Goal: Information Seeking & Learning: Learn about a topic

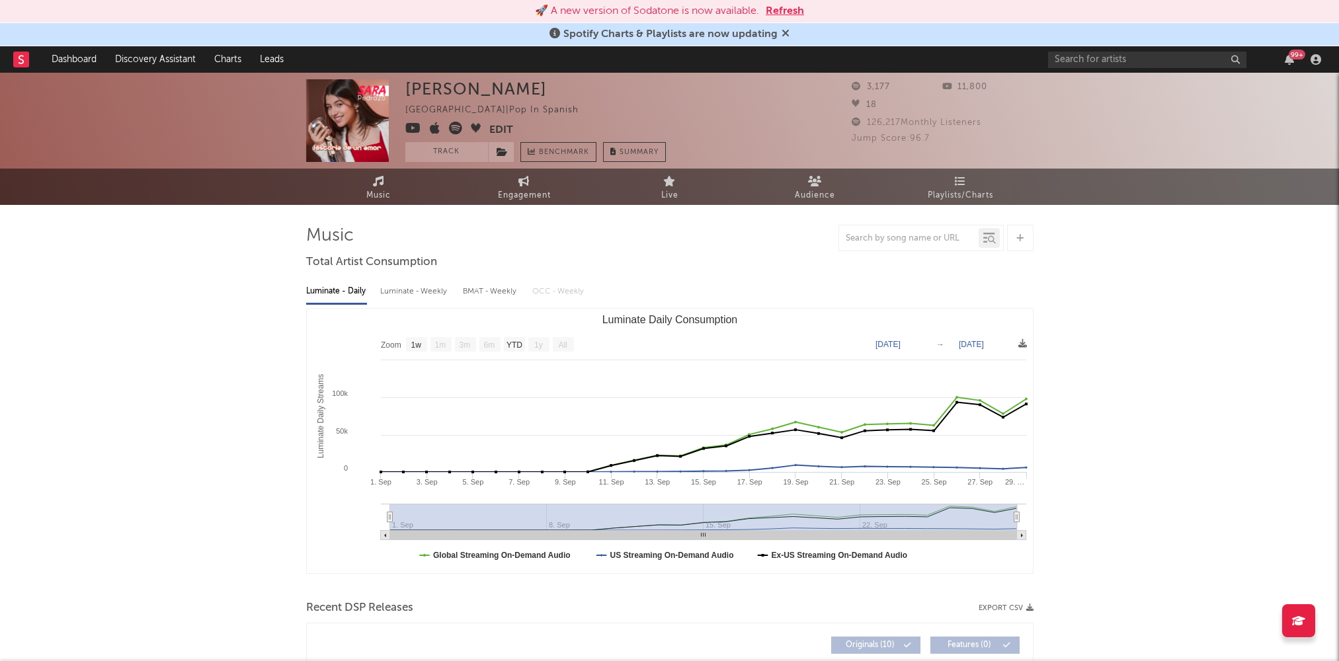
select select "1w"
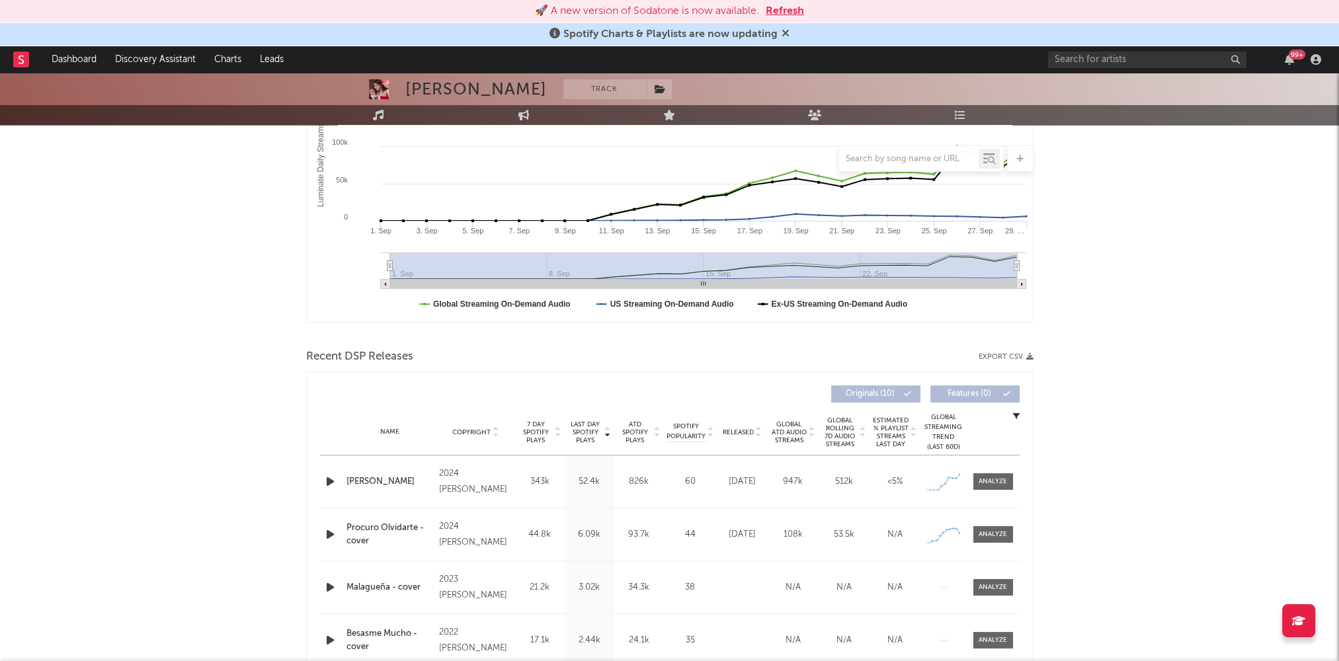
scroll to position [292, 0]
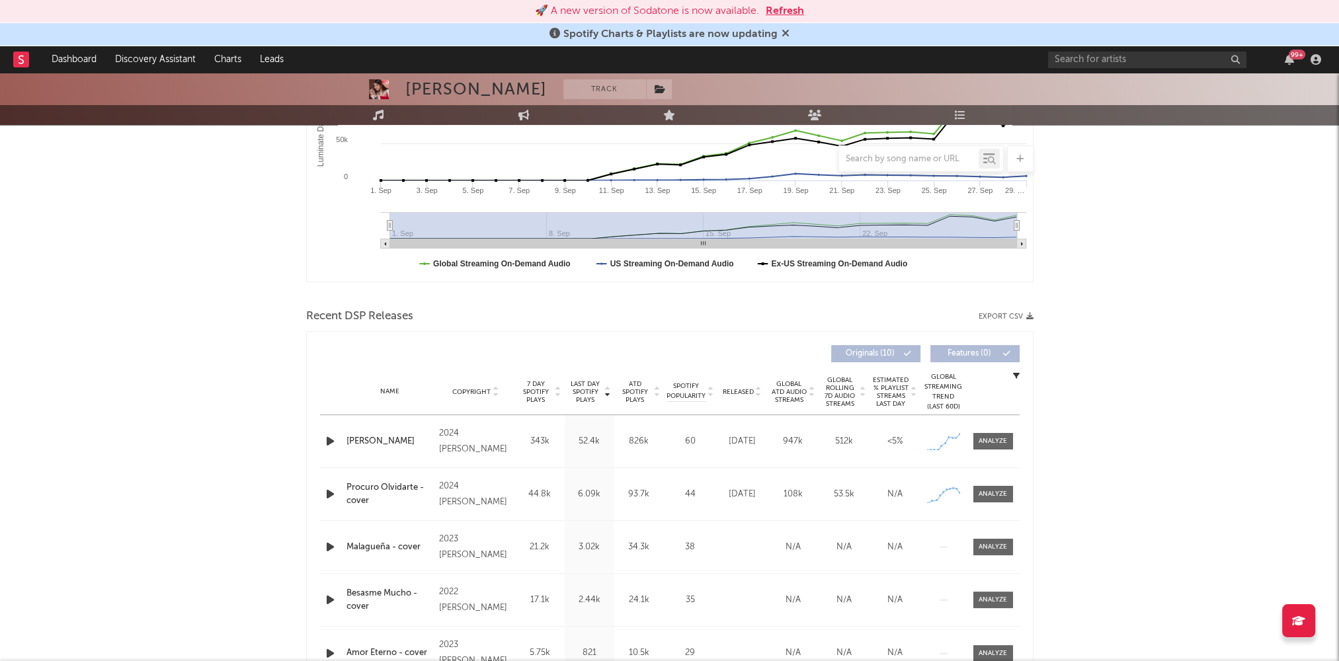
click at [326, 440] on icon "button" at bounding box center [330, 441] width 14 height 17
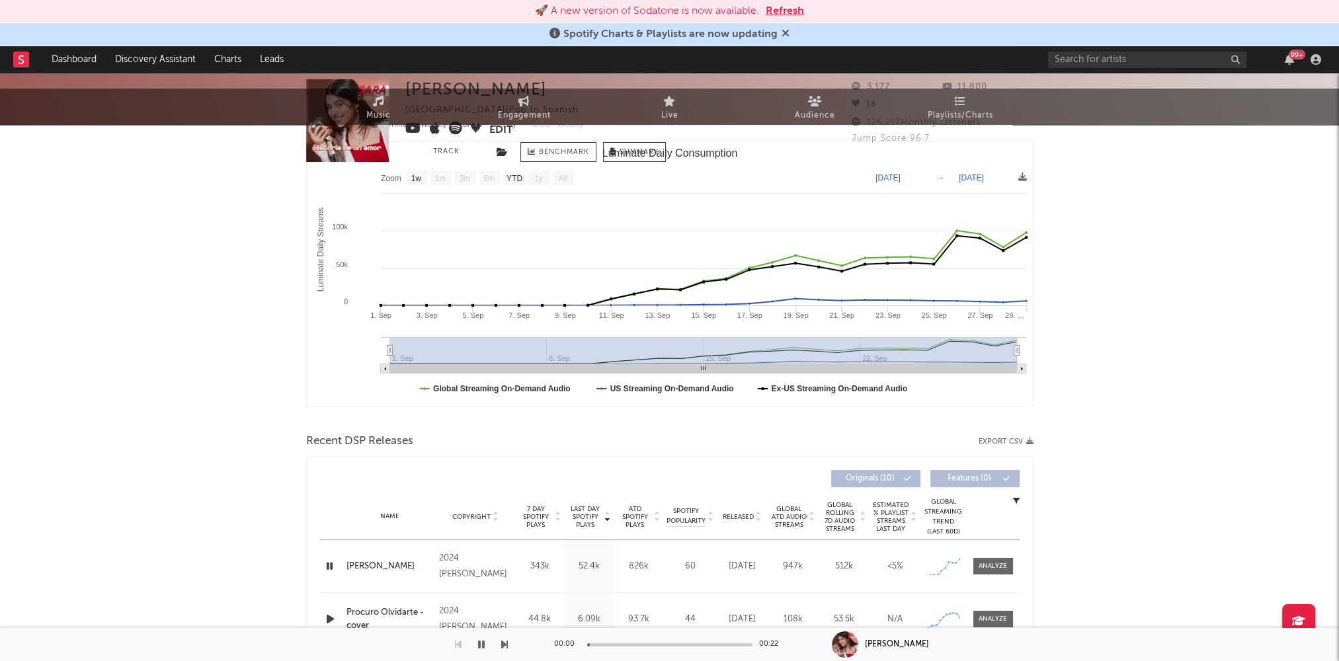
scroll to position [0, 0]
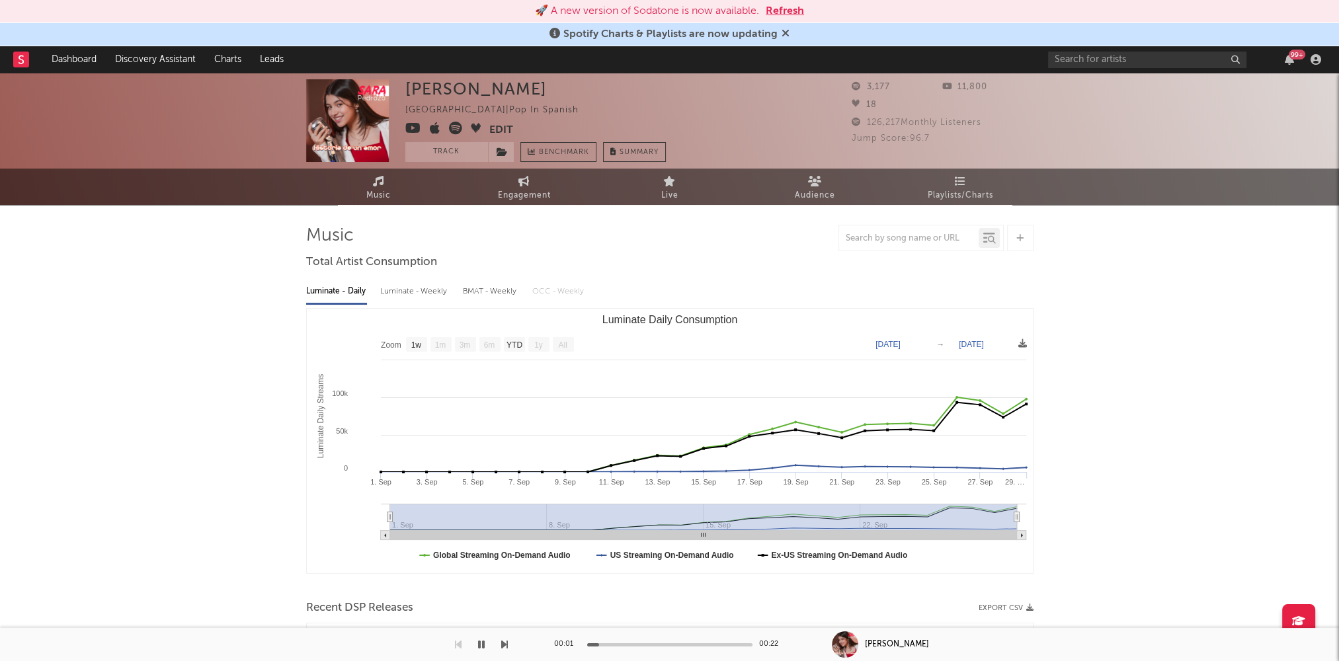
click at [410, 127] on icon at bounding box center [413, 128] width 16 height 13
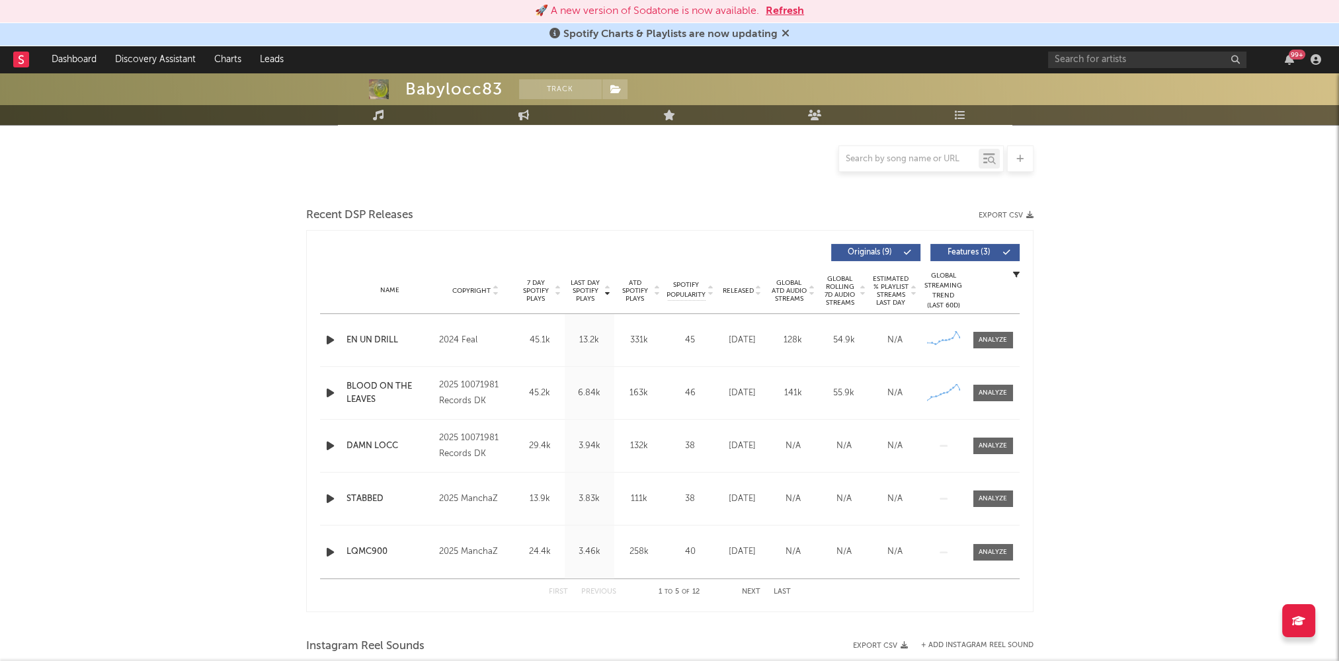
scroll to position [289, 0]
click at [328, 337] on icon "button" at bounding box center [330, 339] width 14 height 17
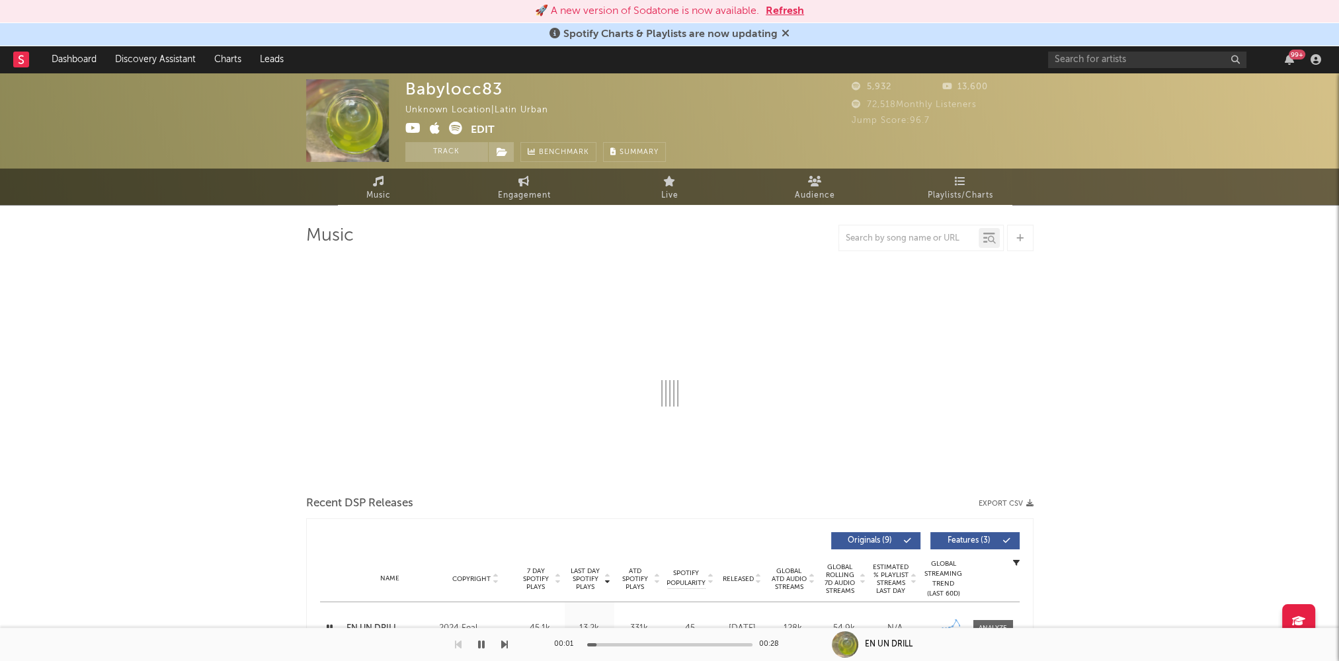
click at [410, 129] on icon at bounding box center [413, 128] width 16 height 13
click at [482, 644] on icon "button" at bounding box center [481, 645] width 7 height 11
click at [526, 185] on icon at bounding box center [524, 181] width 11 height 11
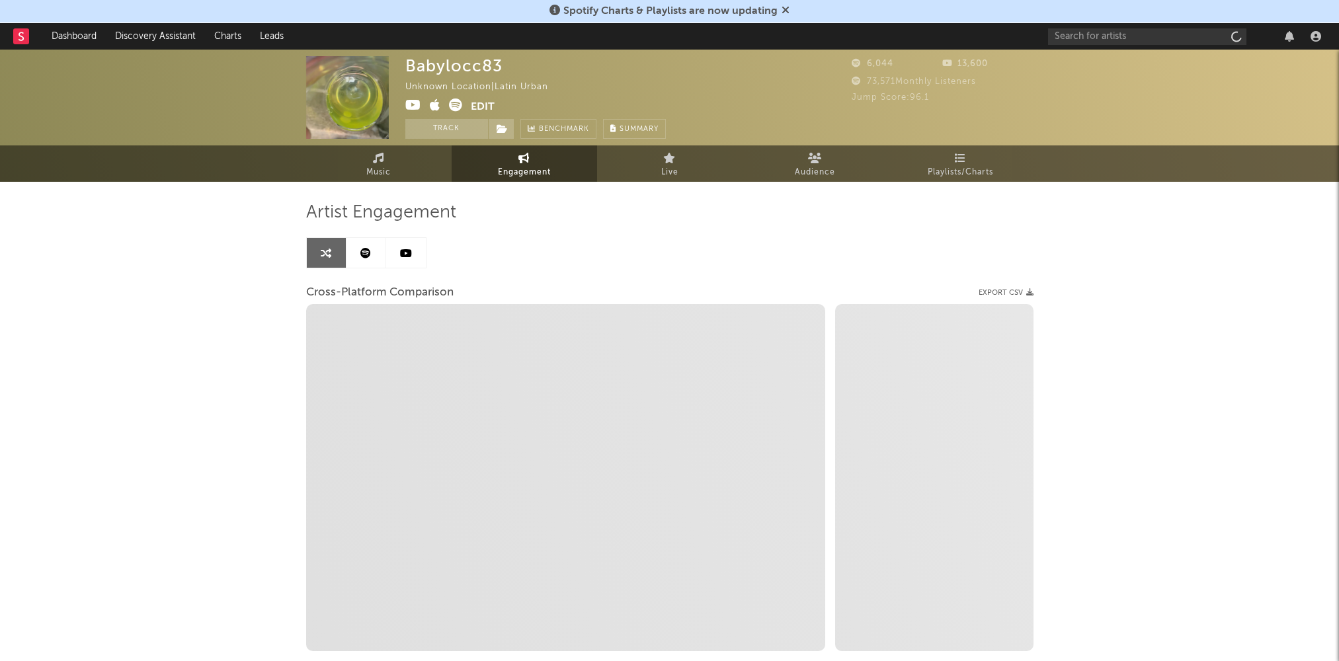
select select "1w"
select select "1m"
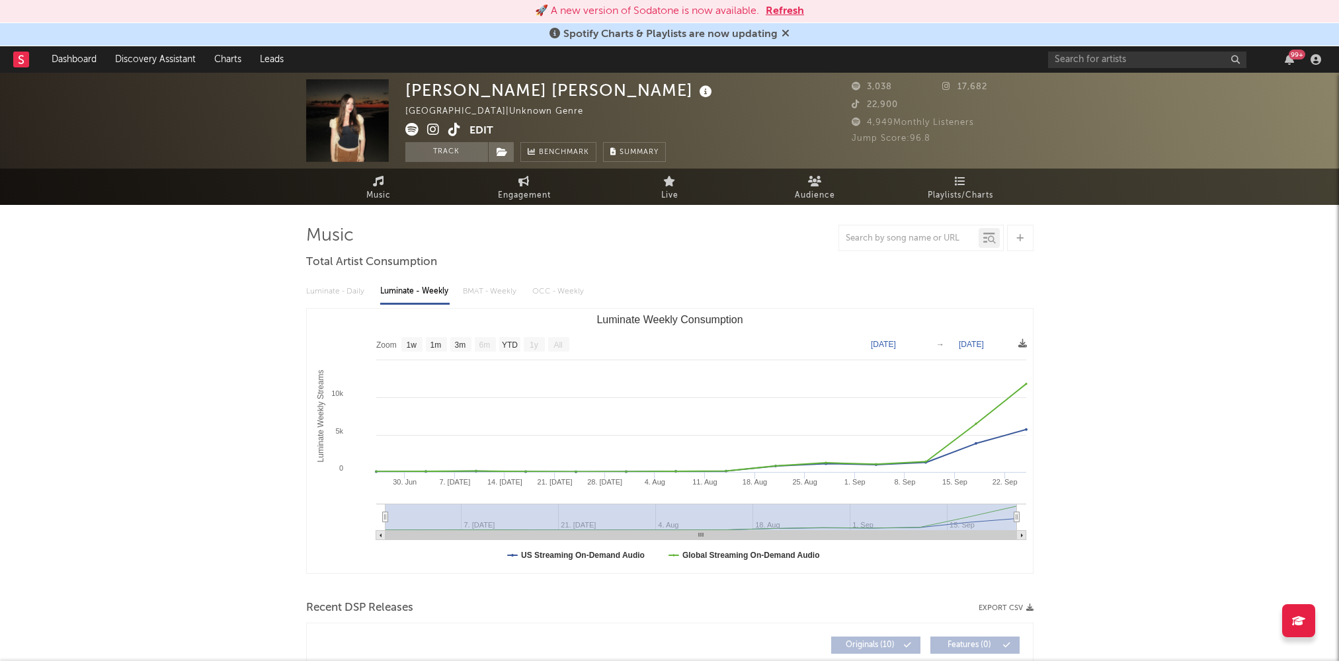
select select "1w"
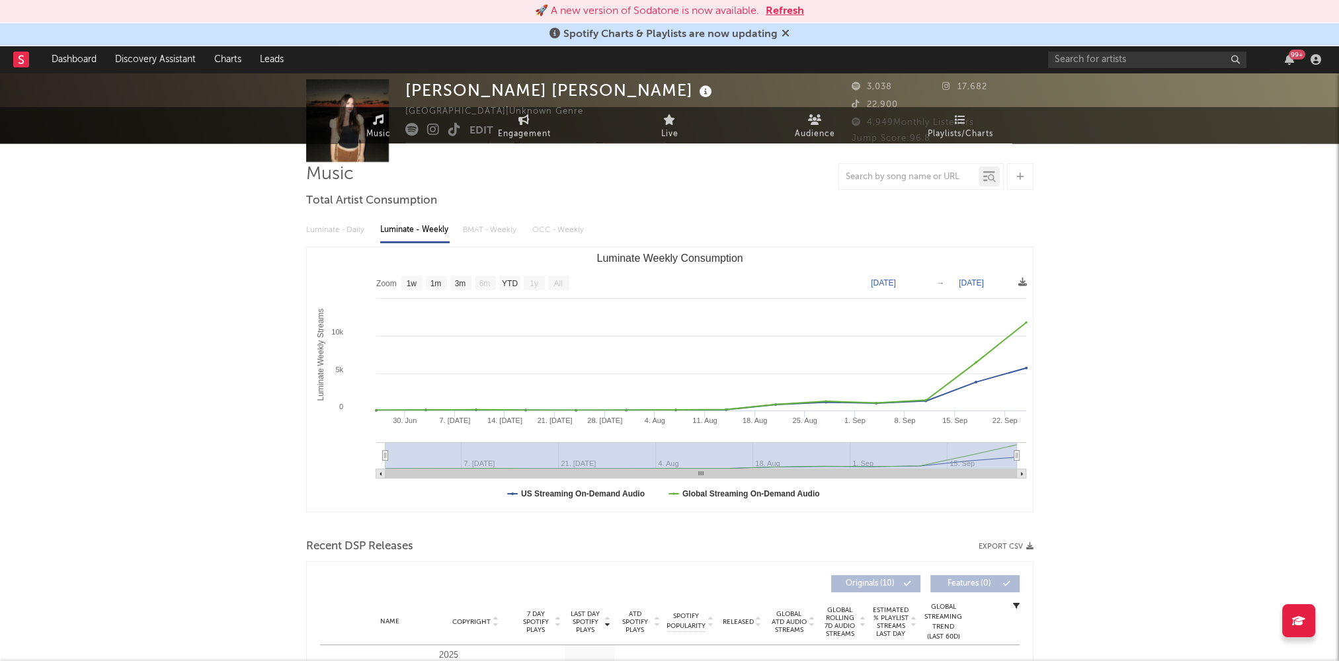
scroll to position [221, 0]
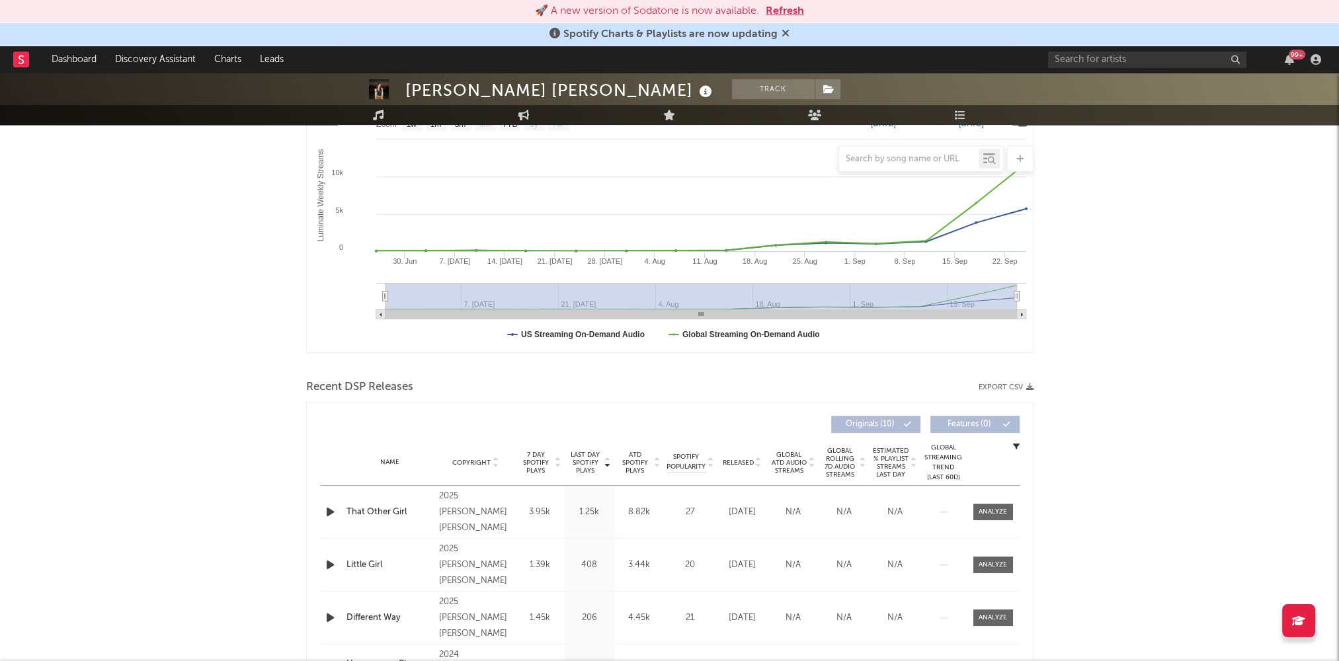
click at [329, 508] on icon "button" at bounding box center [330, 512] width 14 height 17
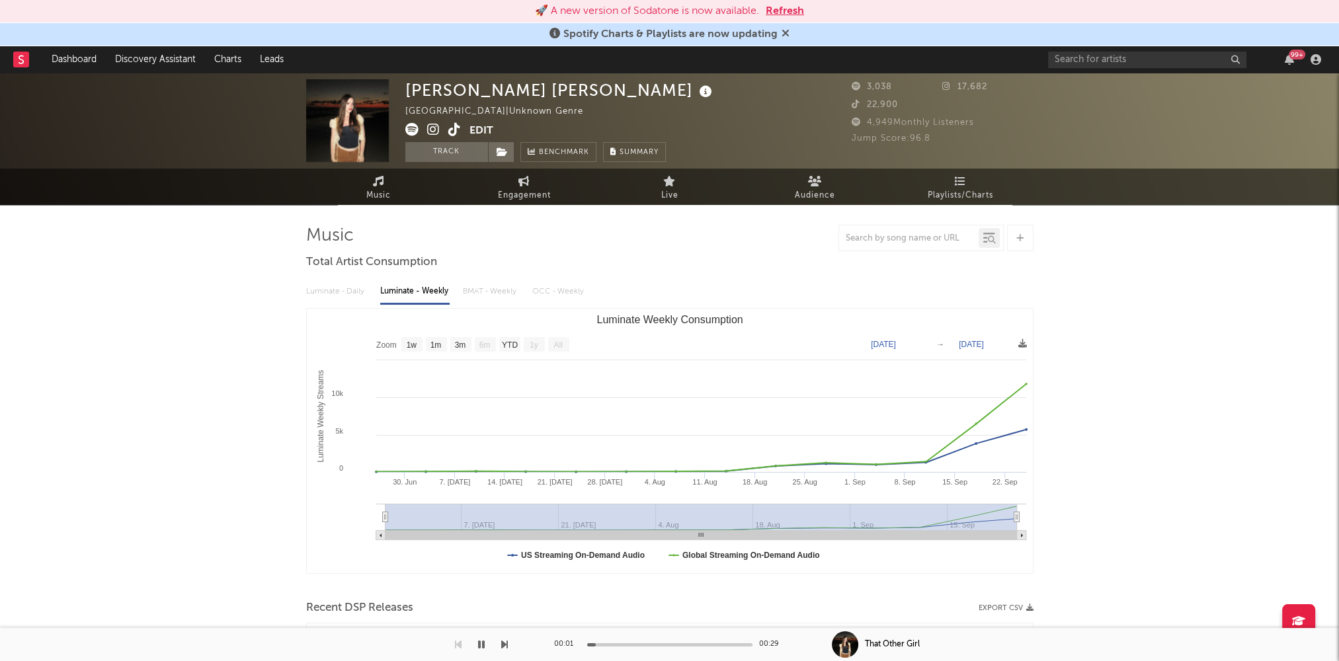
click at [434, 130] on icon at bounding box center [433, 129] width 13 height 13
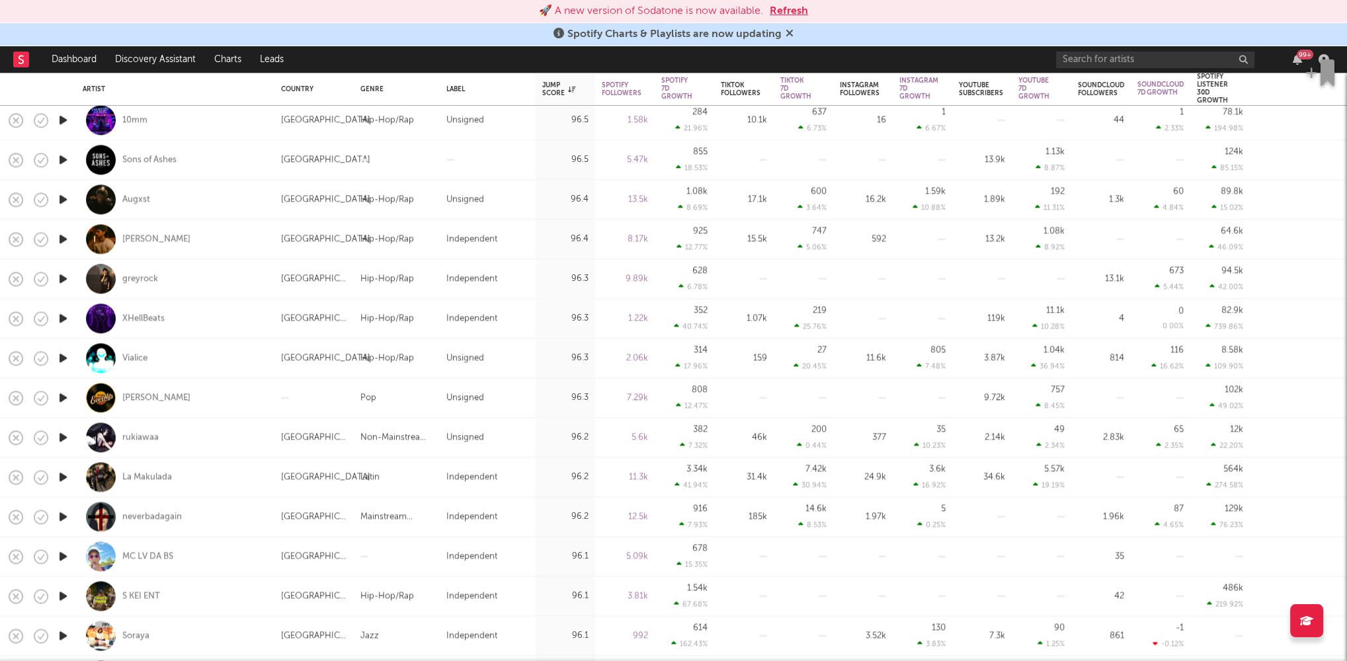
click at [61, 514] on icon "button" at bounding box center [63, 517] width 14 height 17
click at [61, 514] on icon "button" at bounding box center [62, 517] width 13 height 17
click at [61, 514] on icon "button" at bounding box center [63, 517] width 14 height 17
click at [61, 514] on icon "button" at bounding box center [62, 517] width 13 height 17
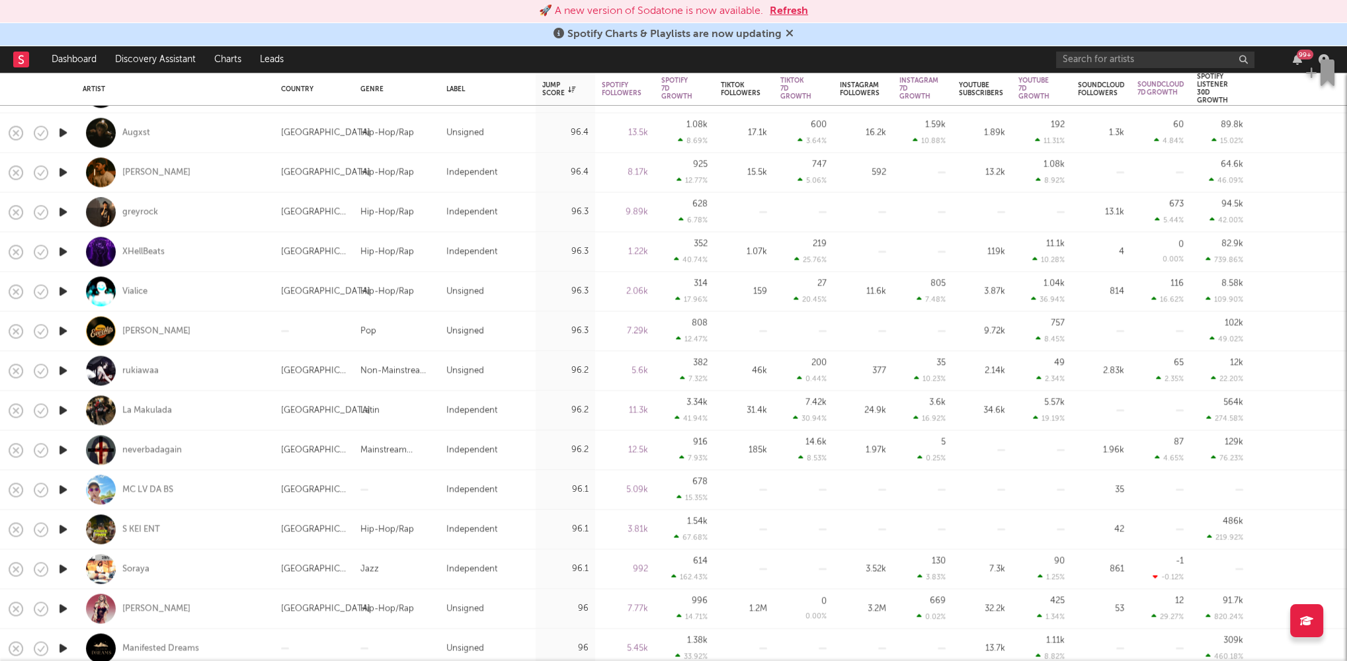
click at [60, 566] on icon "button" at bounding box center [63, 569] width 14 height 17
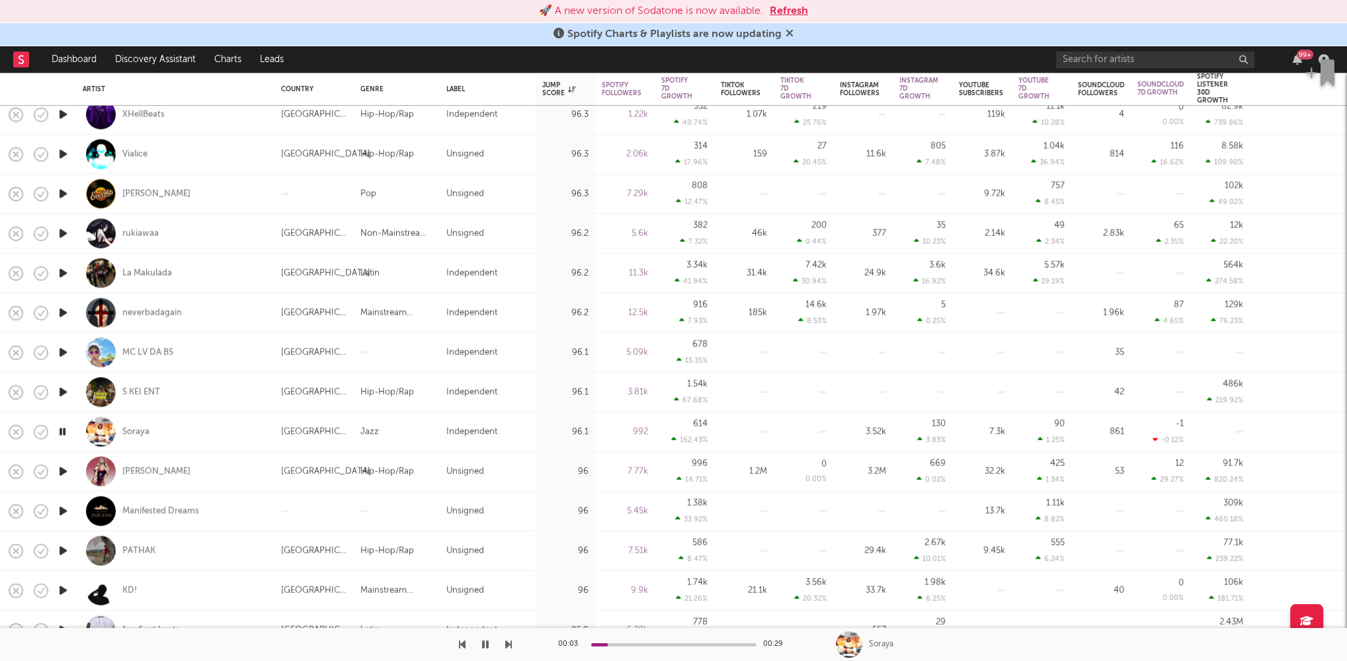
click at [61, 551] on icon "button" at bounding box center [63, 551] width 14 height 17
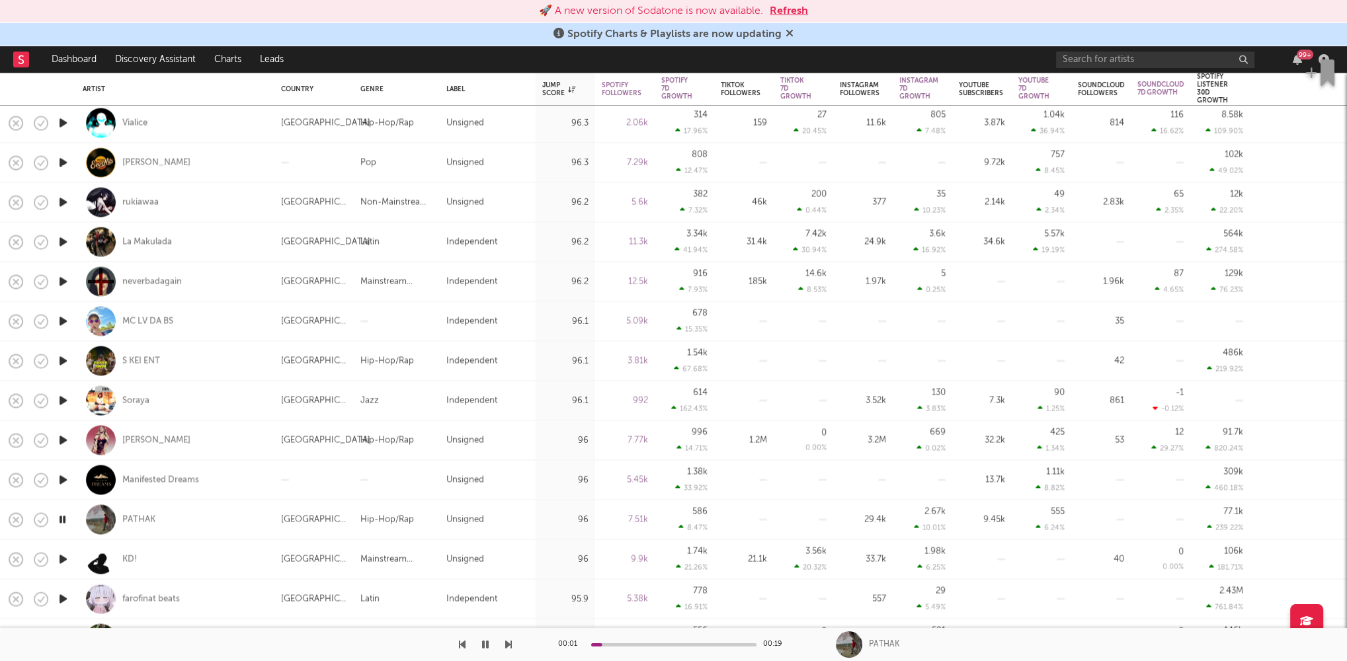
click at [60, 556] on icon "button" at bounding box center [63, 559] width 14 height 17
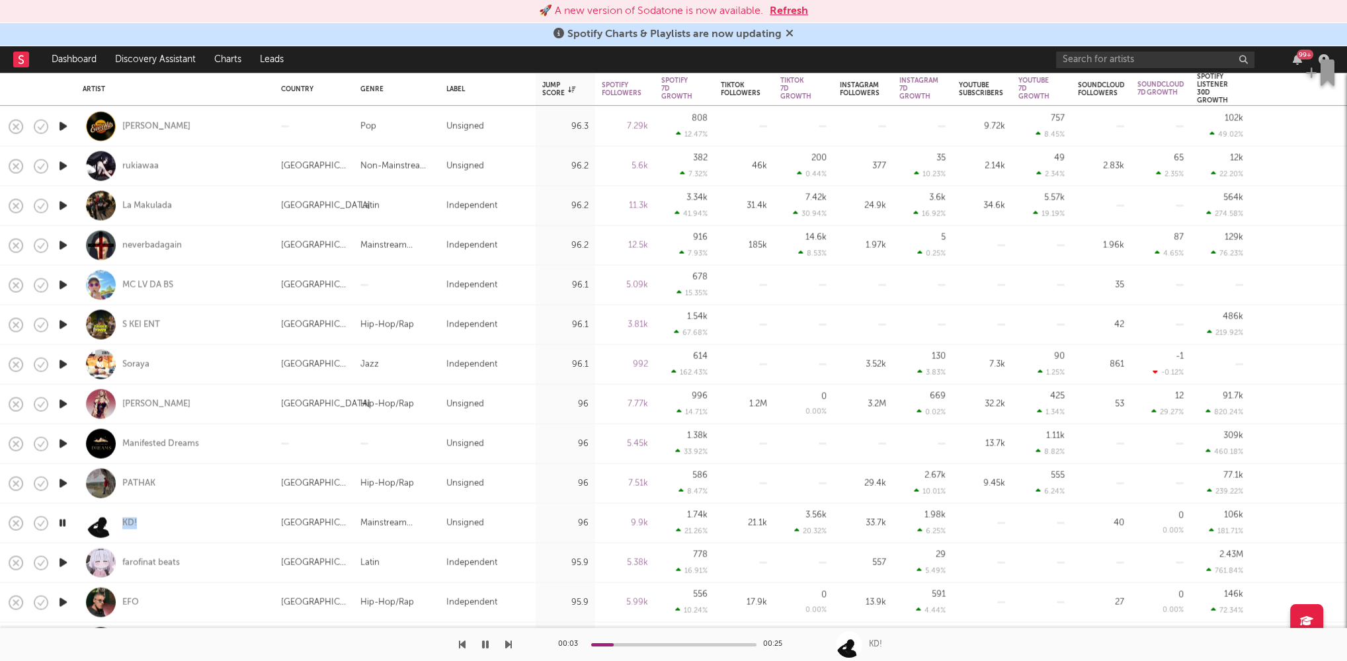
click at [62, 560] on icon "button" at bounding box center [63, 563] width 14 height 17
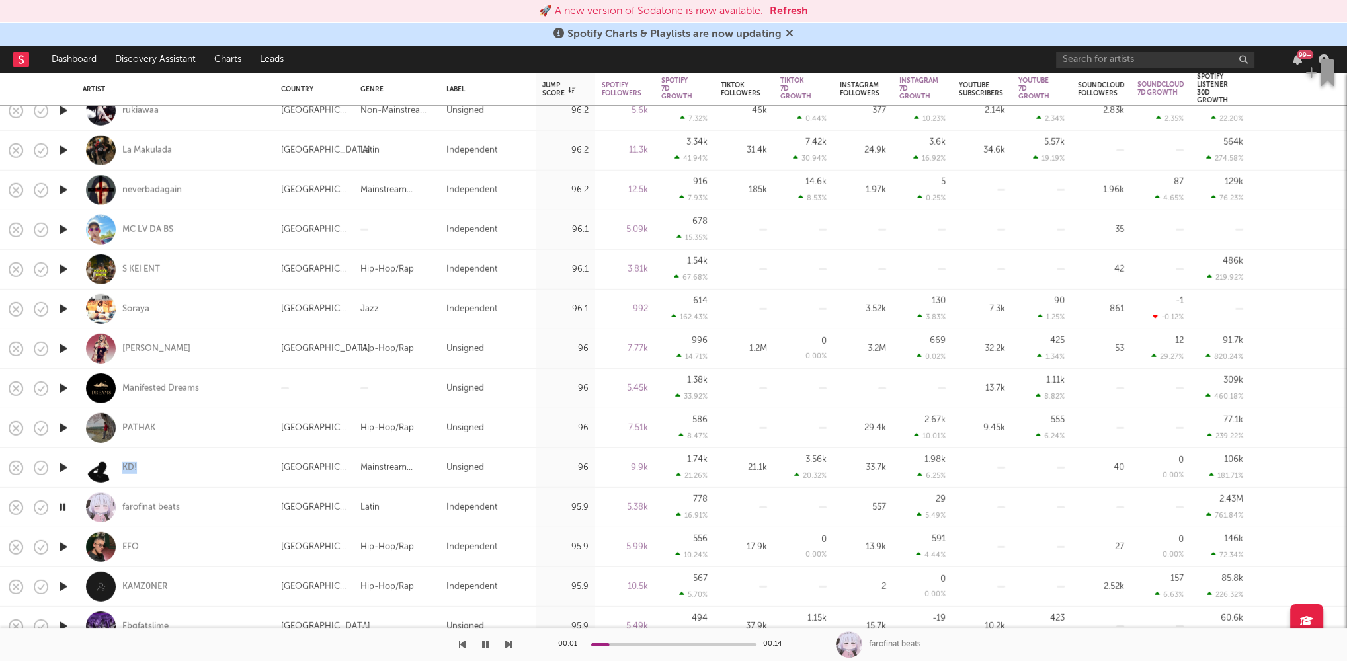
click at [64, 546] on icon "button" at bounding box center [63, 547] width 14 height 17
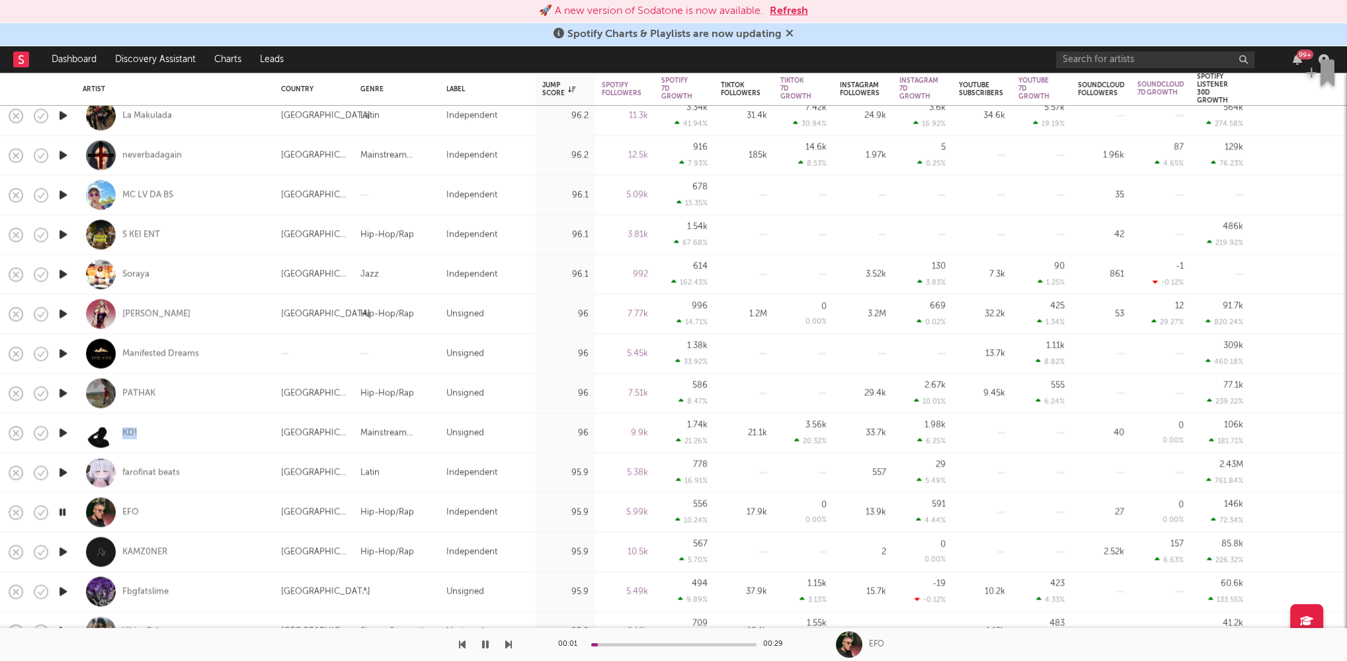
click at [65, 549] on icon "button" at bounding box center [63, 552] width 14 height 17
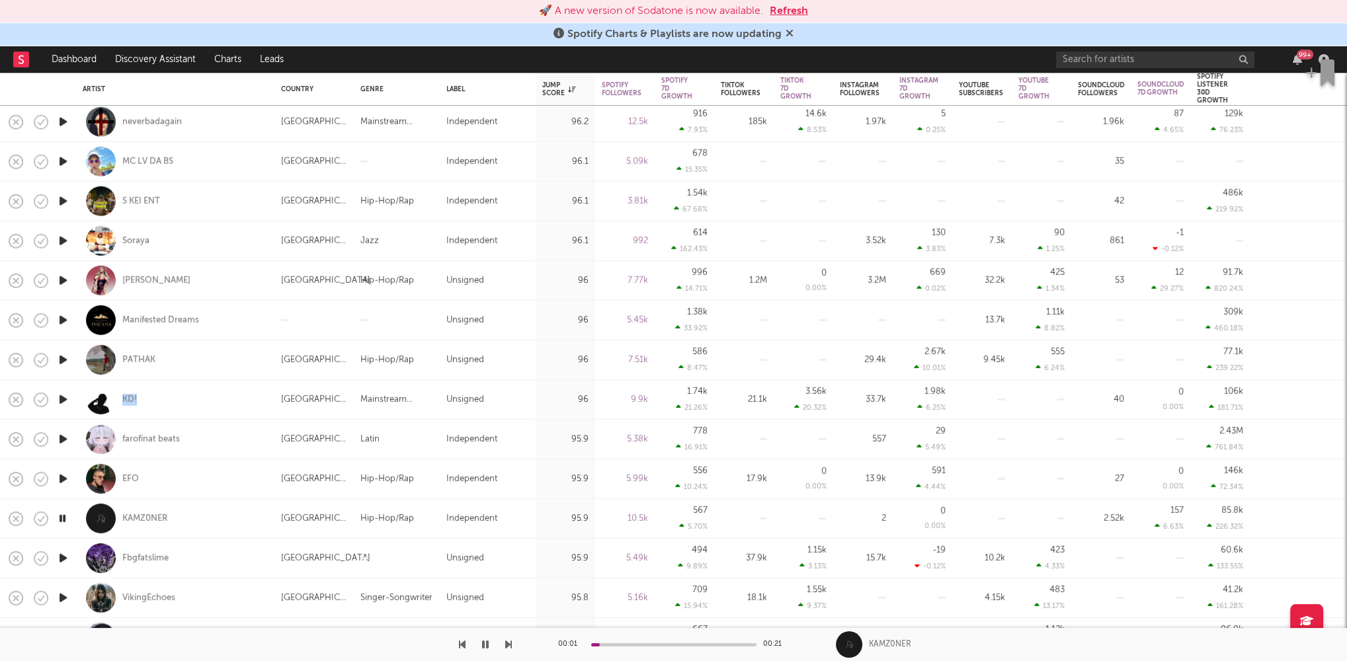
click at [63, 558] on icon "button" at bounding box center [63, 558] width 14 height 17
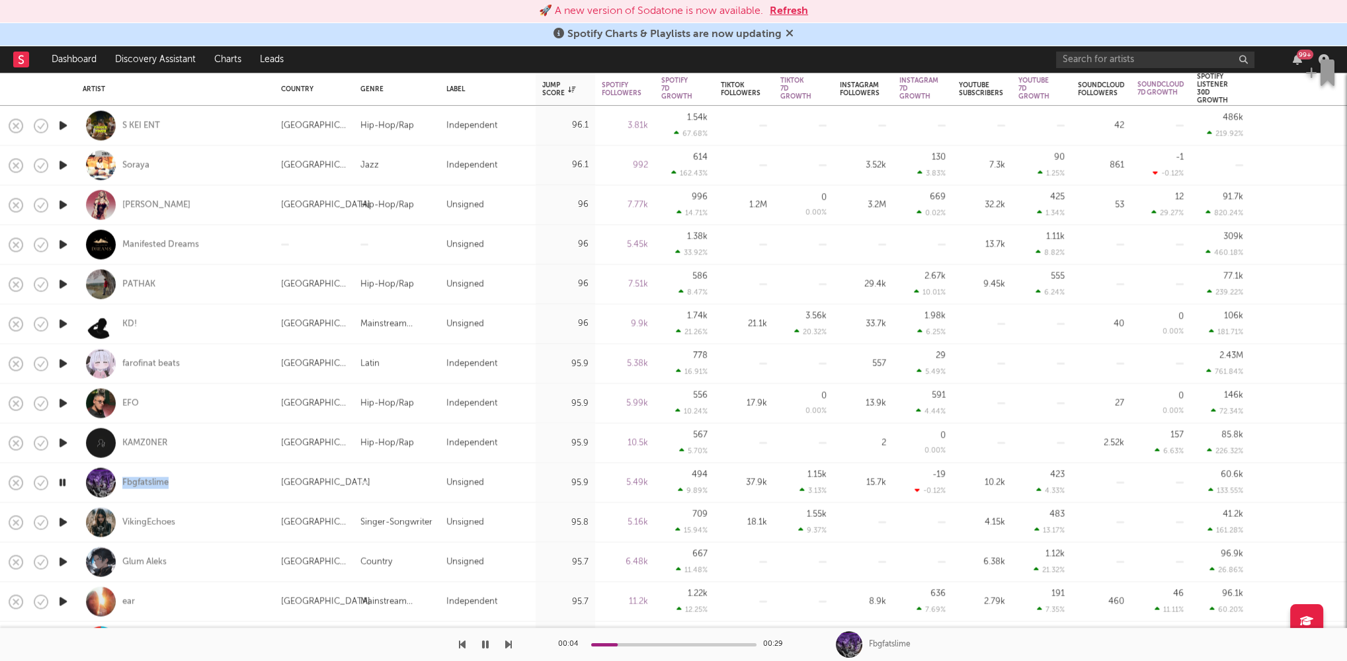
click at [60, 520] on icon "button" at bounding box center [63, 522] width 14 height 17
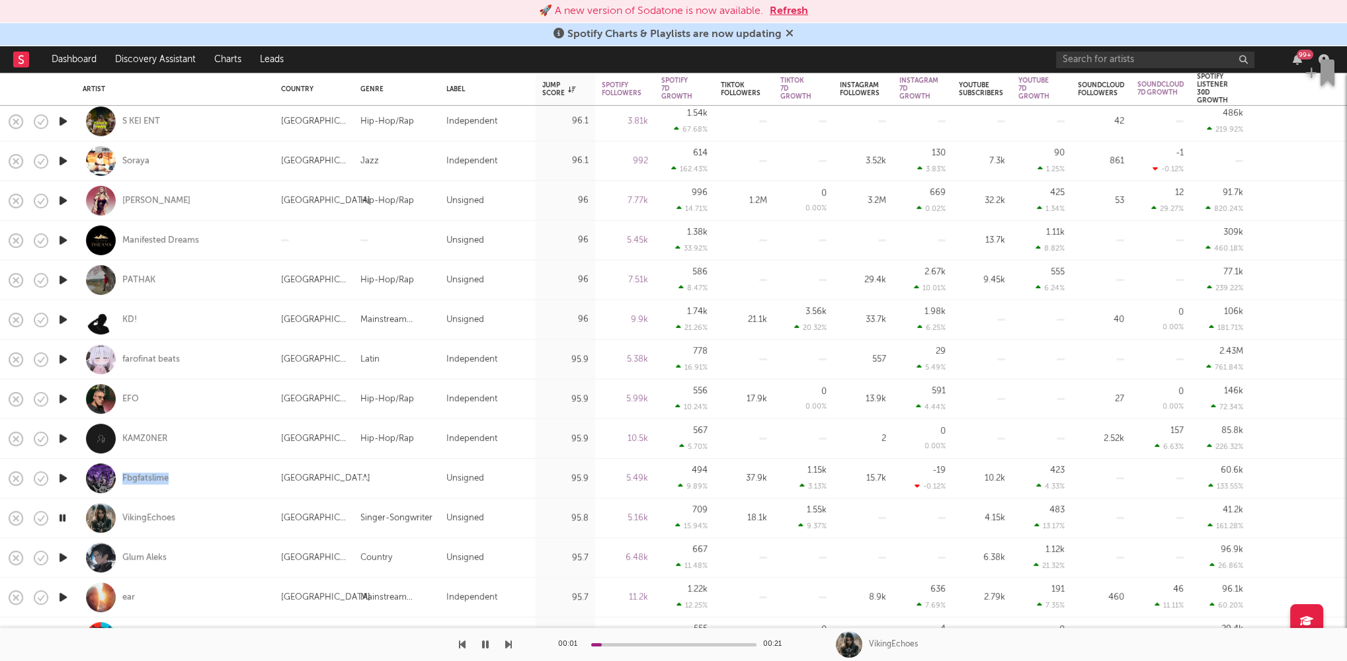
click at [65, 556] on icon "button" at bounding box center [63, 558] width 14 height 17
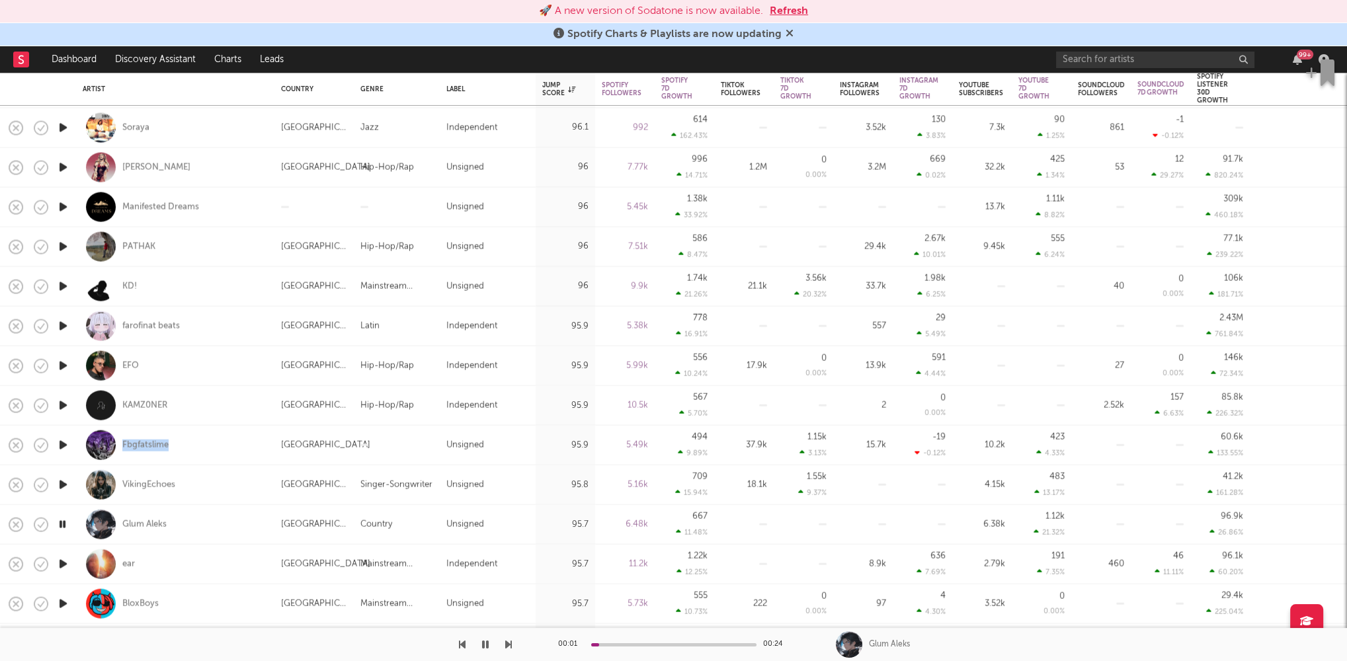
click at [64, 568] on icon "button" at bounding box center [63, 564] width 14 height 17
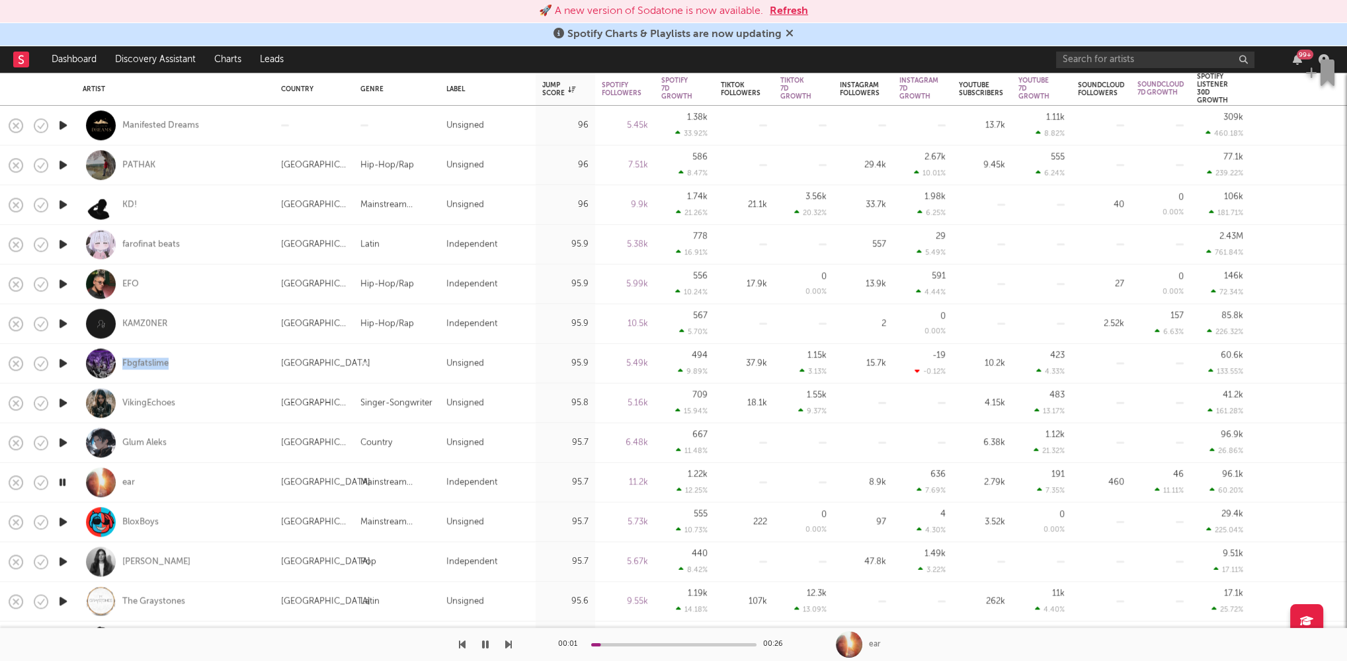
click at [62, 523] on icon "button" at bounding box center [63, 522] width 14 height 17
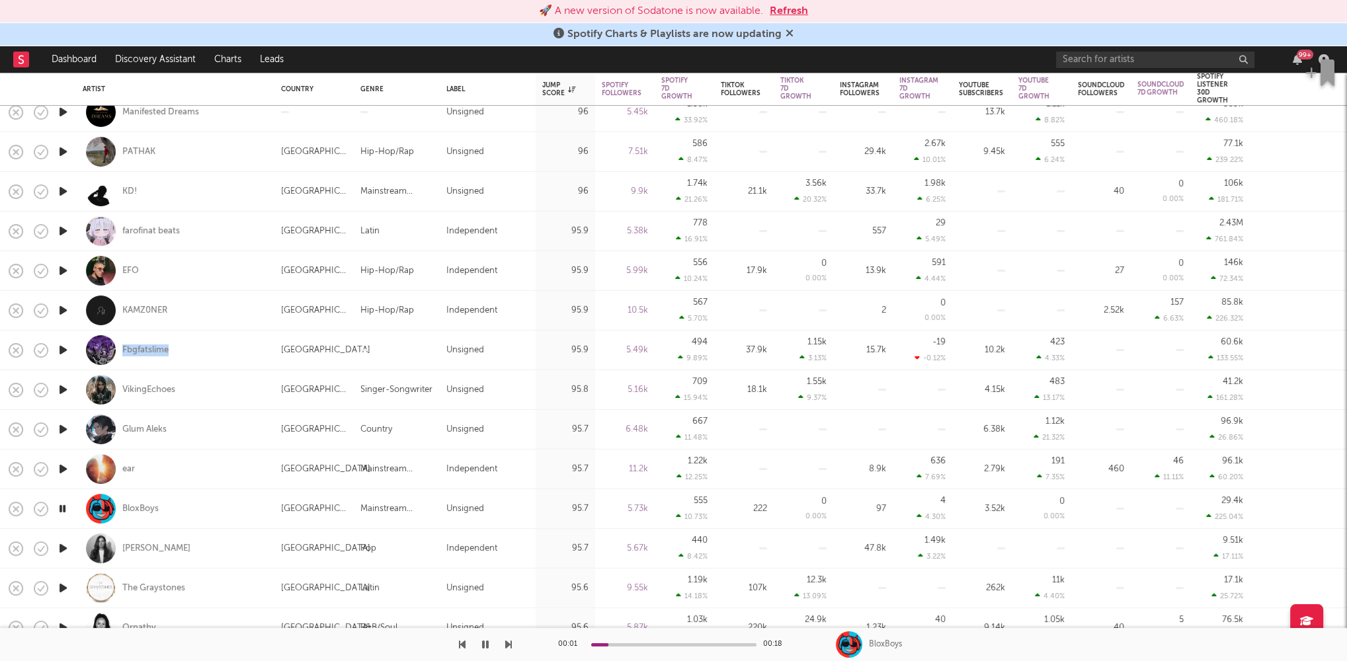
click at [62, 547] on icon "button" at bounding box center [63, 548] width 14 height 17
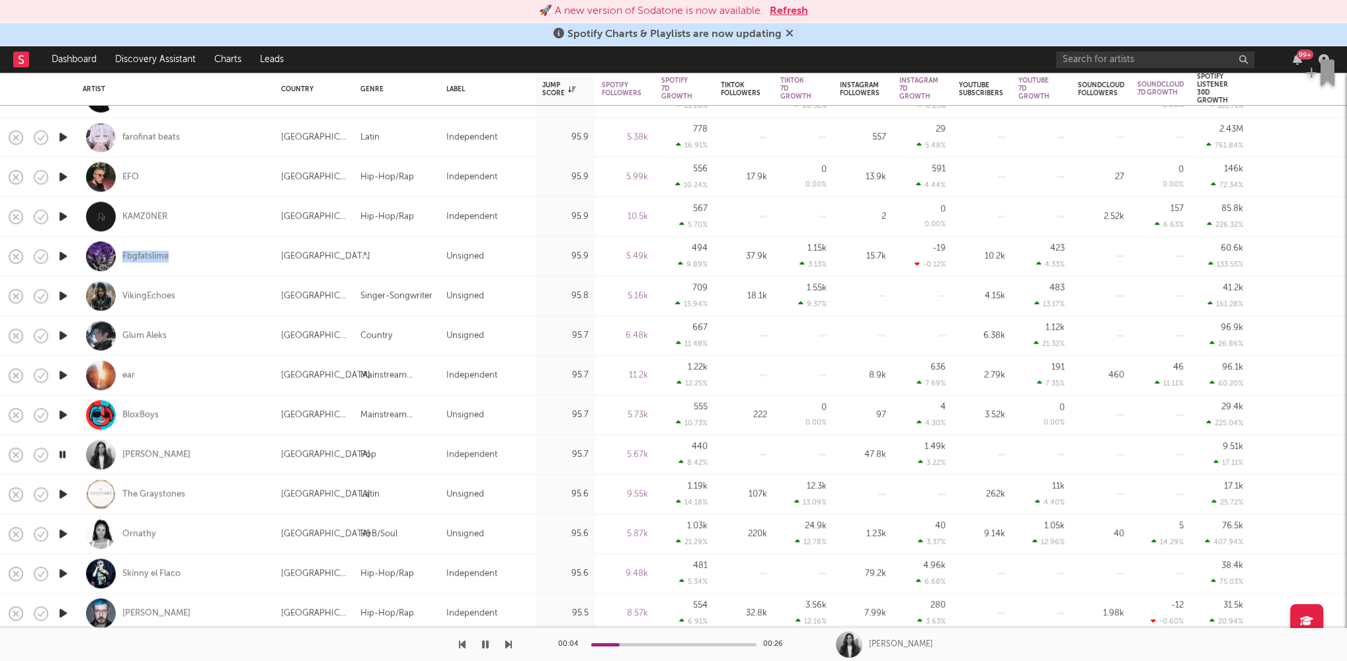
click at [62, 532] on icon "button" at bounding box center [63, 534] width 14 height 17
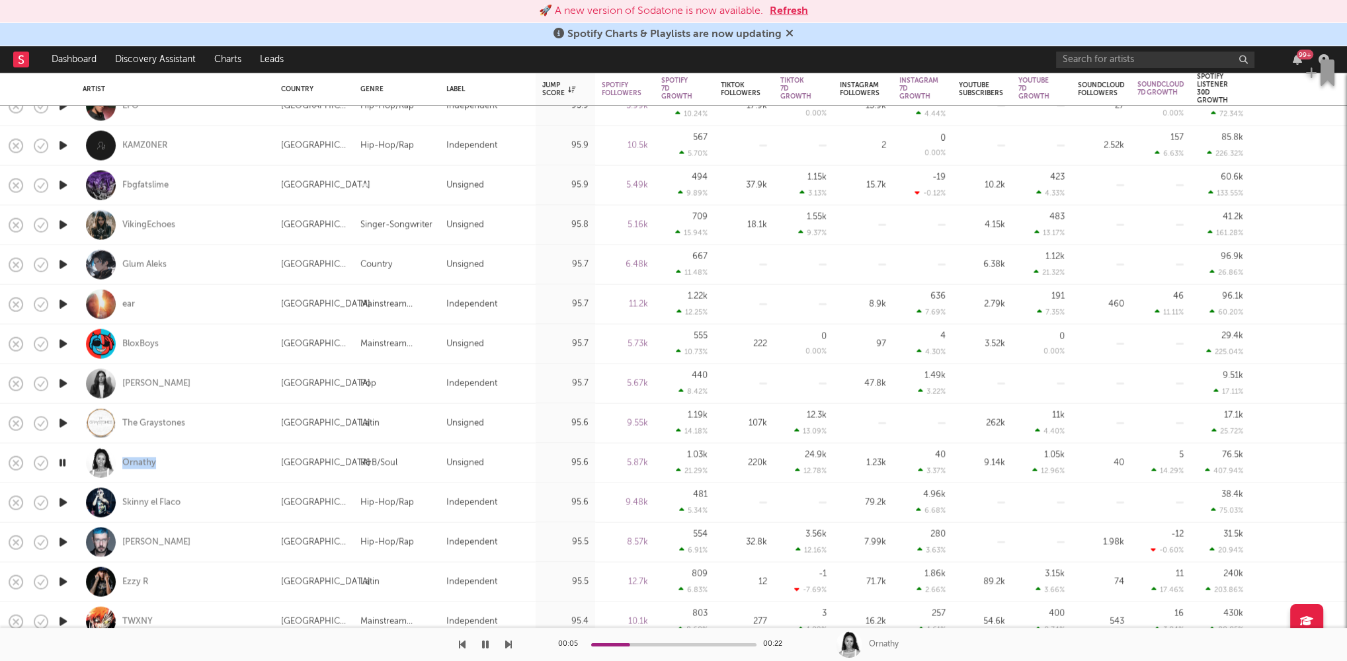
click at [63, 498] on icon "button" at bounding box center [63, 503] width 14 height 17
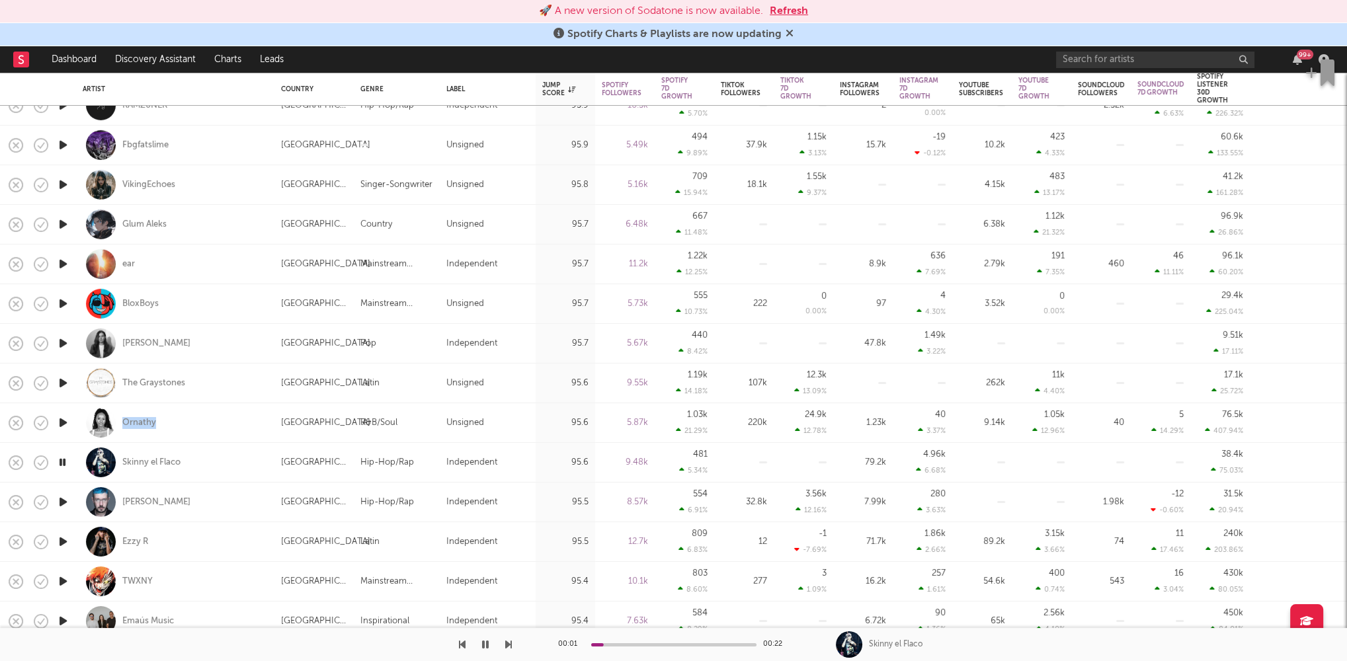
click at [60, 542] on icon "button" at bounding box center [63, 542] width 14 height 17
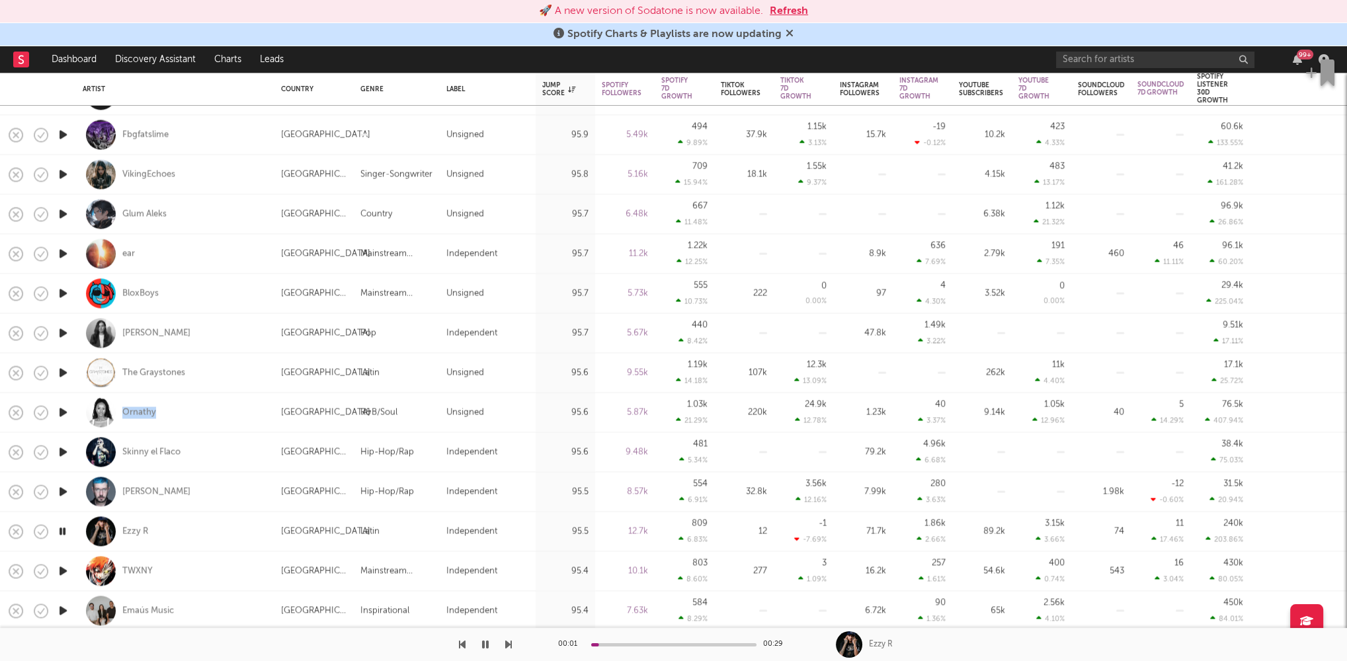
click at [61, 571] on icon "button" at bounding box center [63, 571] width 14 height 17
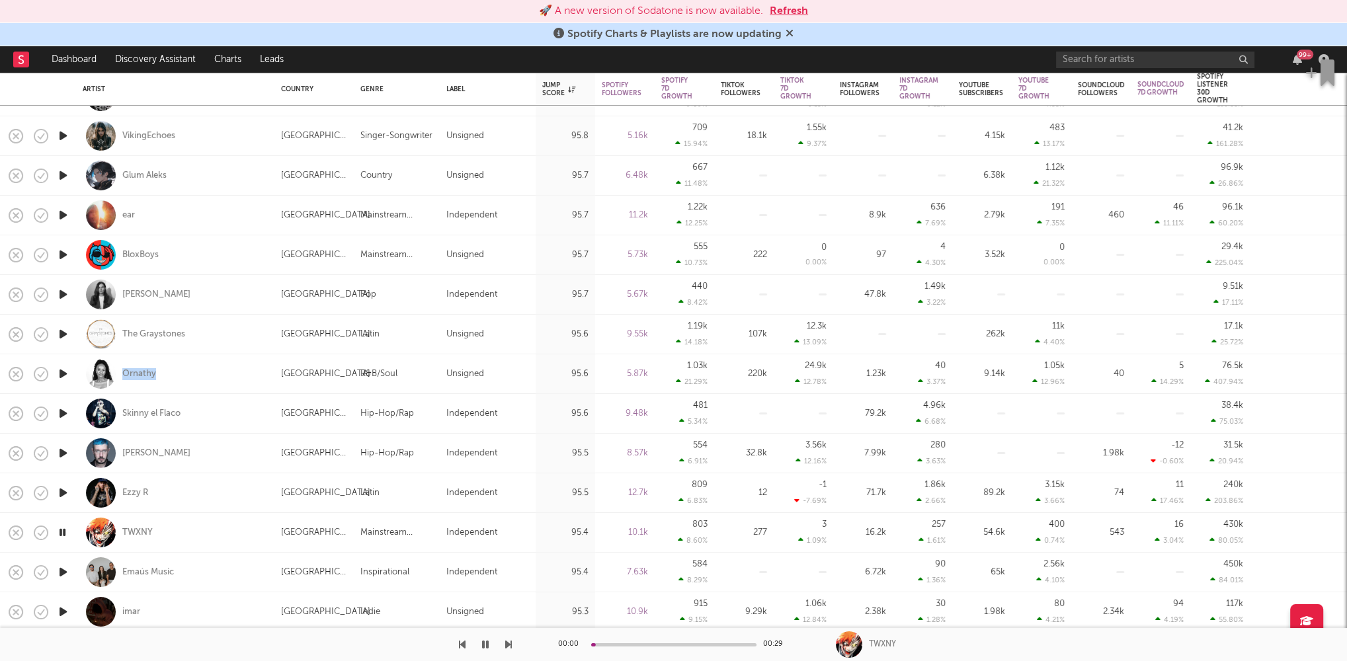
click at [63, 567] on icon "button" at bounding box center [63, 572] width 14 height 17
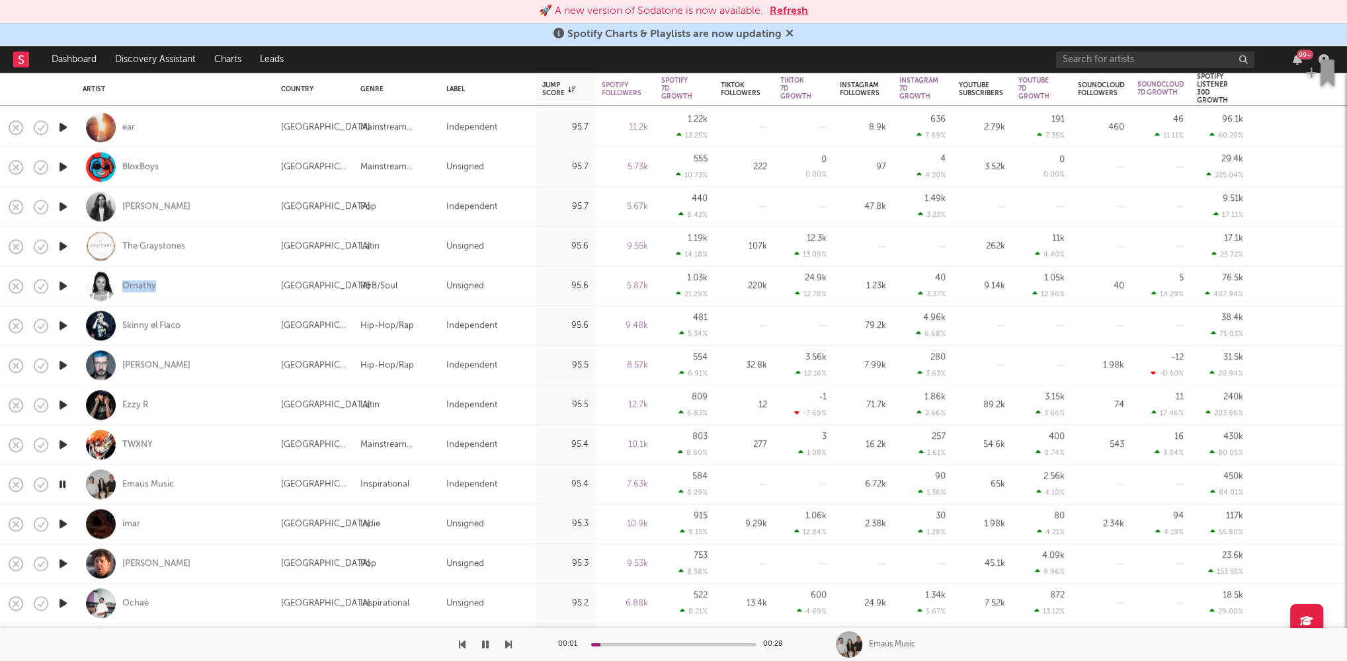
click at [65, 523] on icon "button" at bounding box center [63, 524] width 14 height 17
click at [60, 562] on icon "button" at bounding box center [63, 564] width 14 height 17
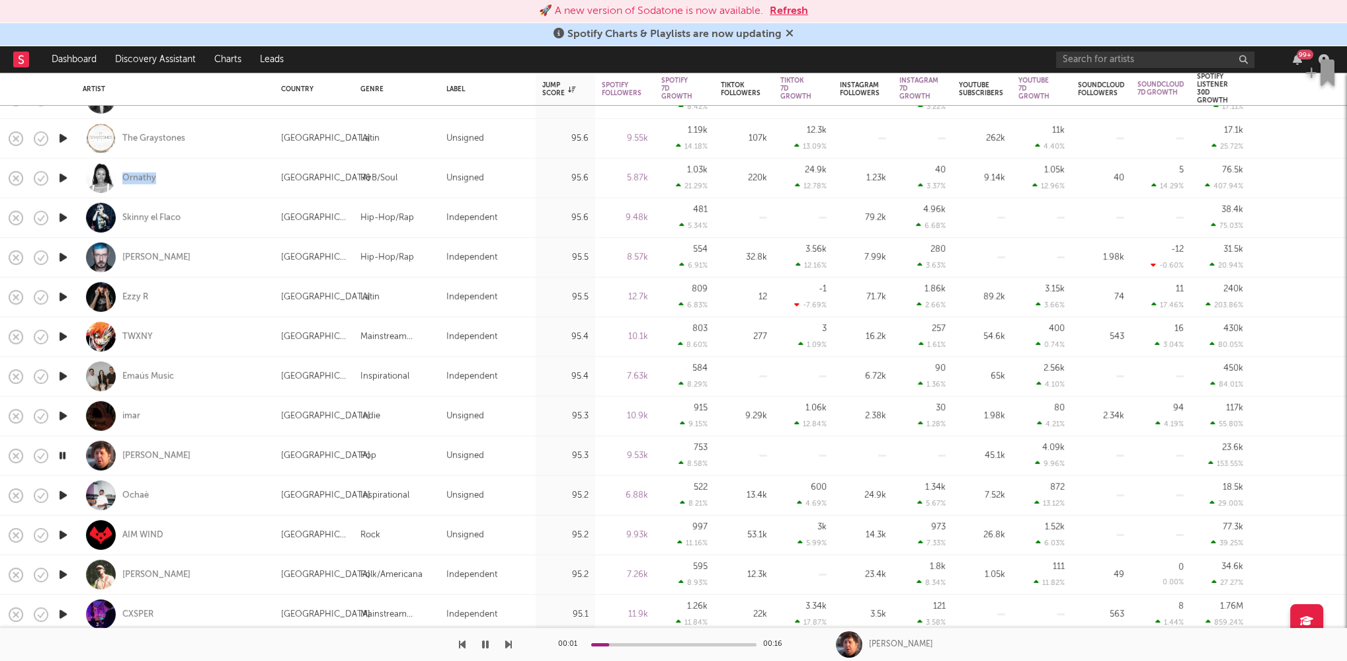
click at [61, 538] on icon "button" at bounding box center [63, 535] width 14 height 17
click at [61, 571] on icon "button" at bounding box center [63, 575] width 14 height 17
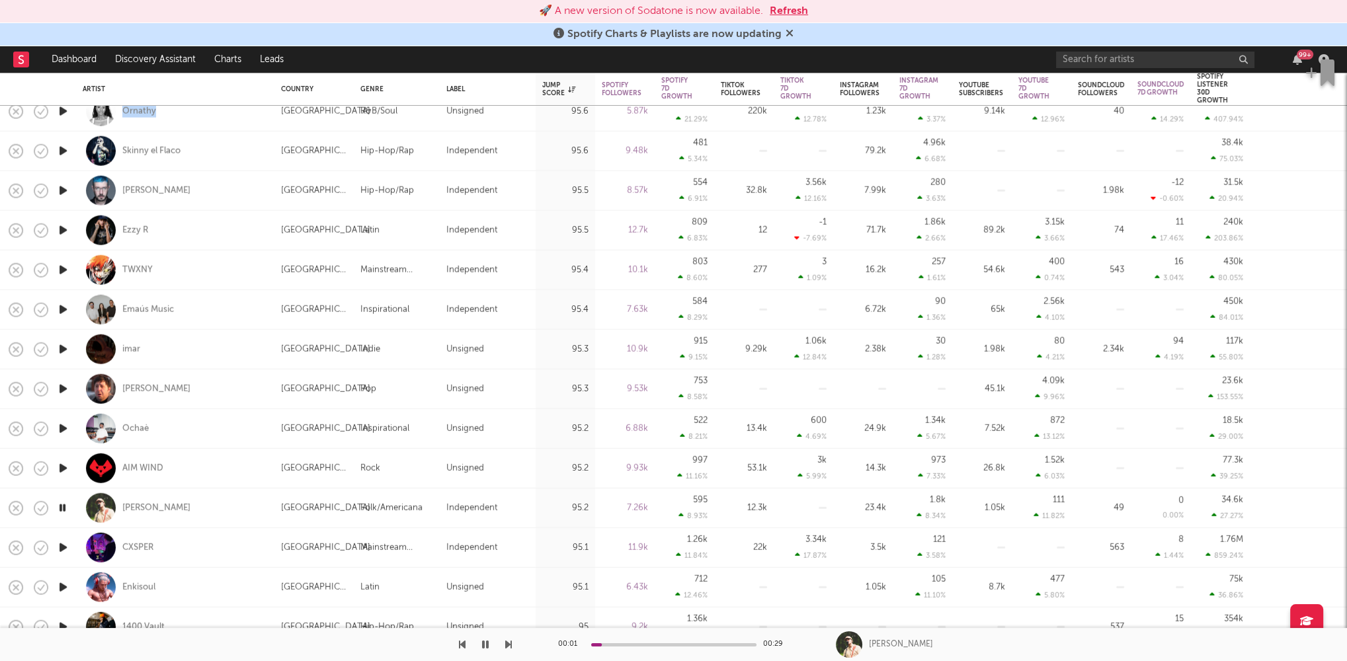
click at [65, 585] on icon "button" at bounding box center [63, 587] width 14 height 17
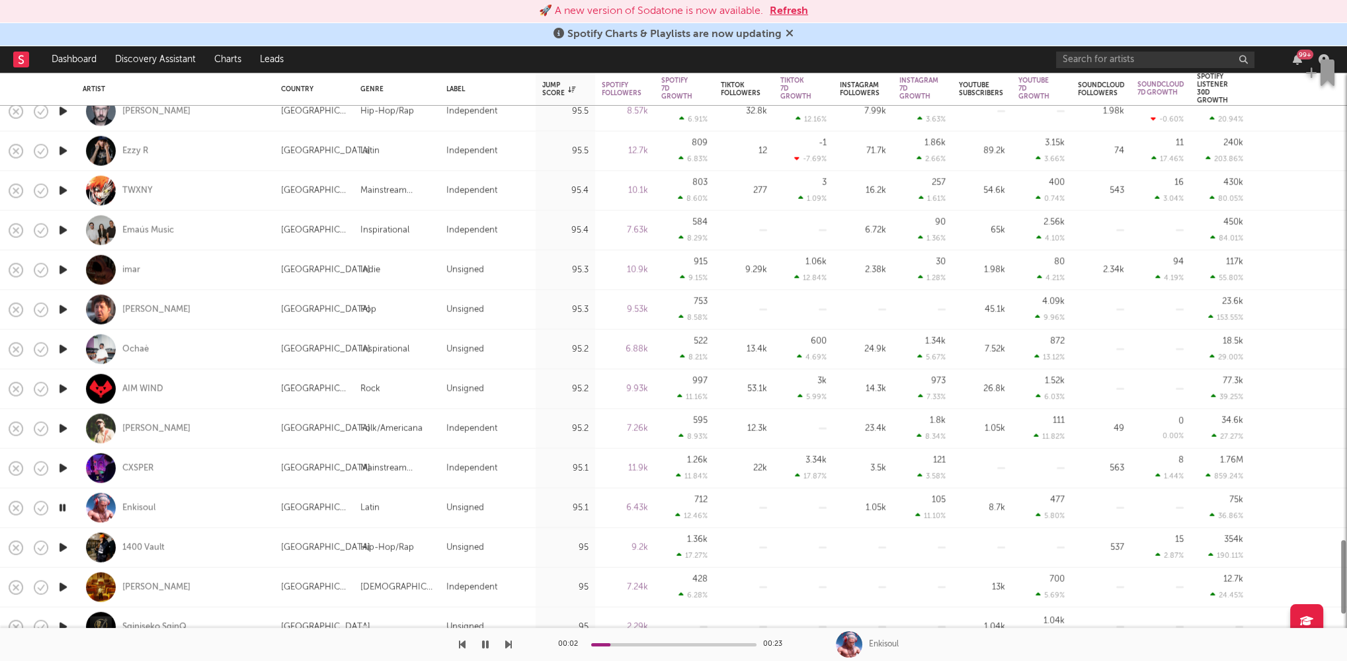
click at [63, 587] on icon "button" at bounding box center [63, 587] width 14 height 17
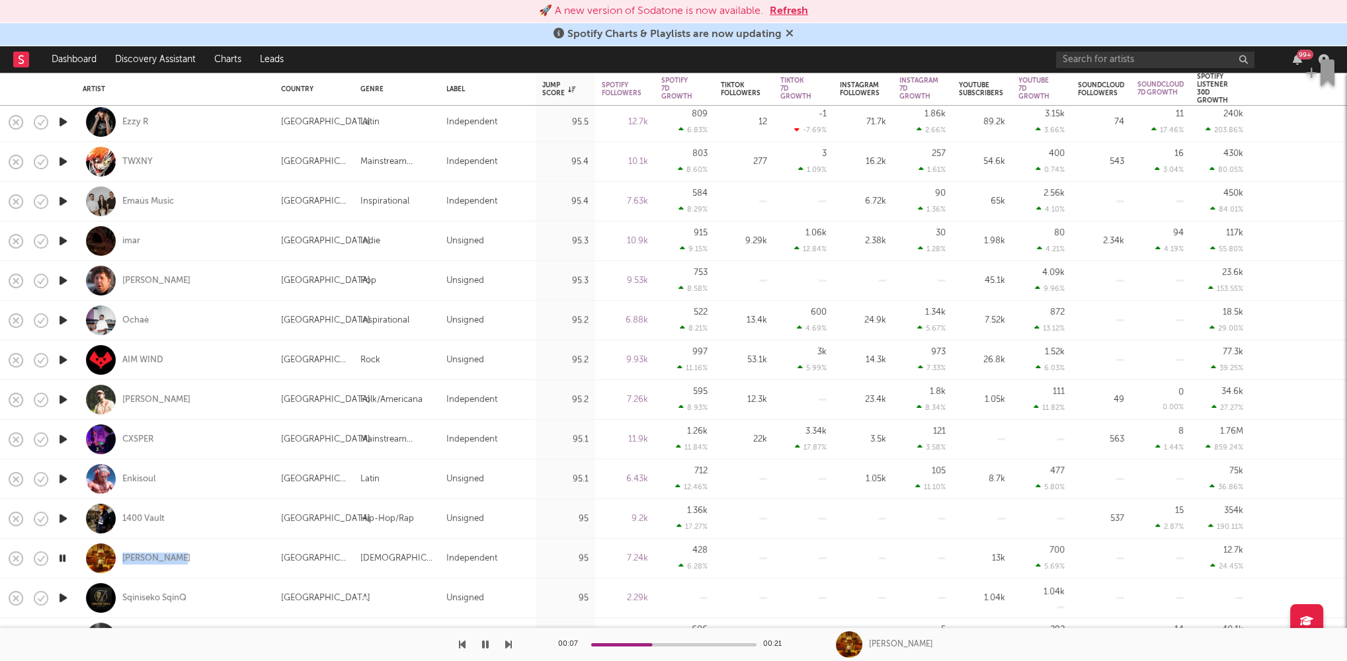
click at [66, 555] on icon "button" at bounding box center [62, 558] width 13 height 17
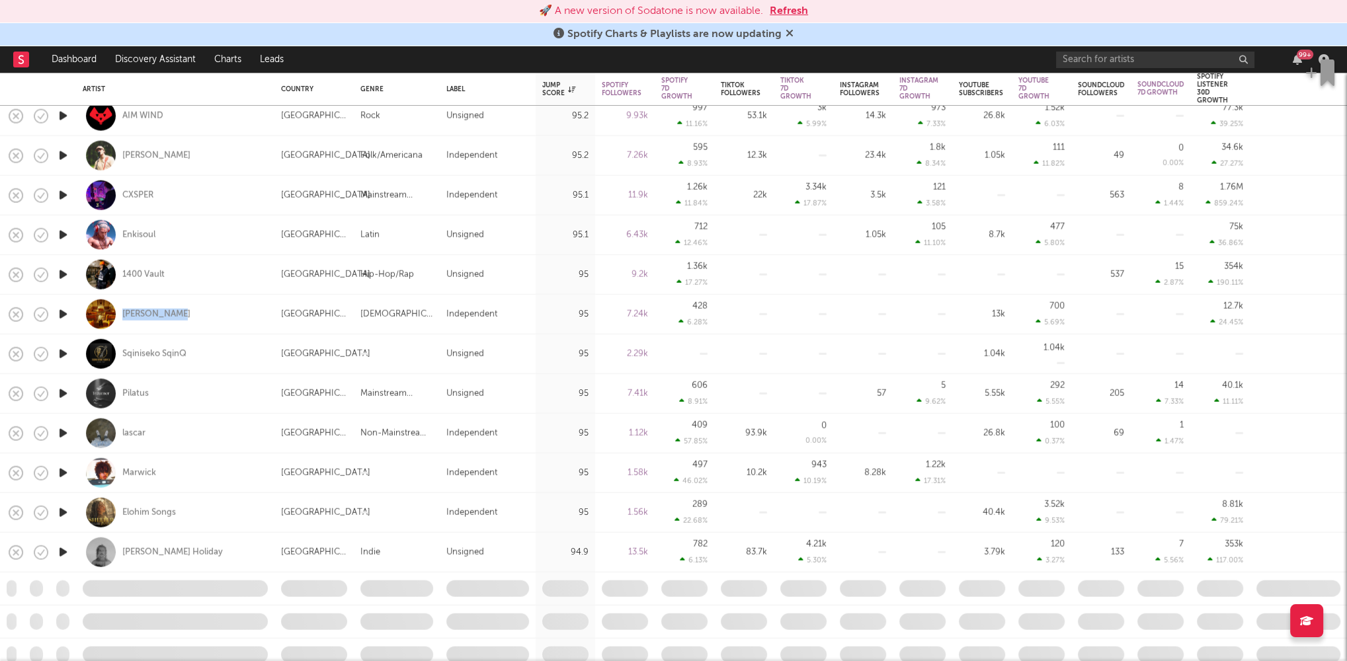
click at [60, 392] on icon "button" at bounding box center [63, 394] width 14 height 17
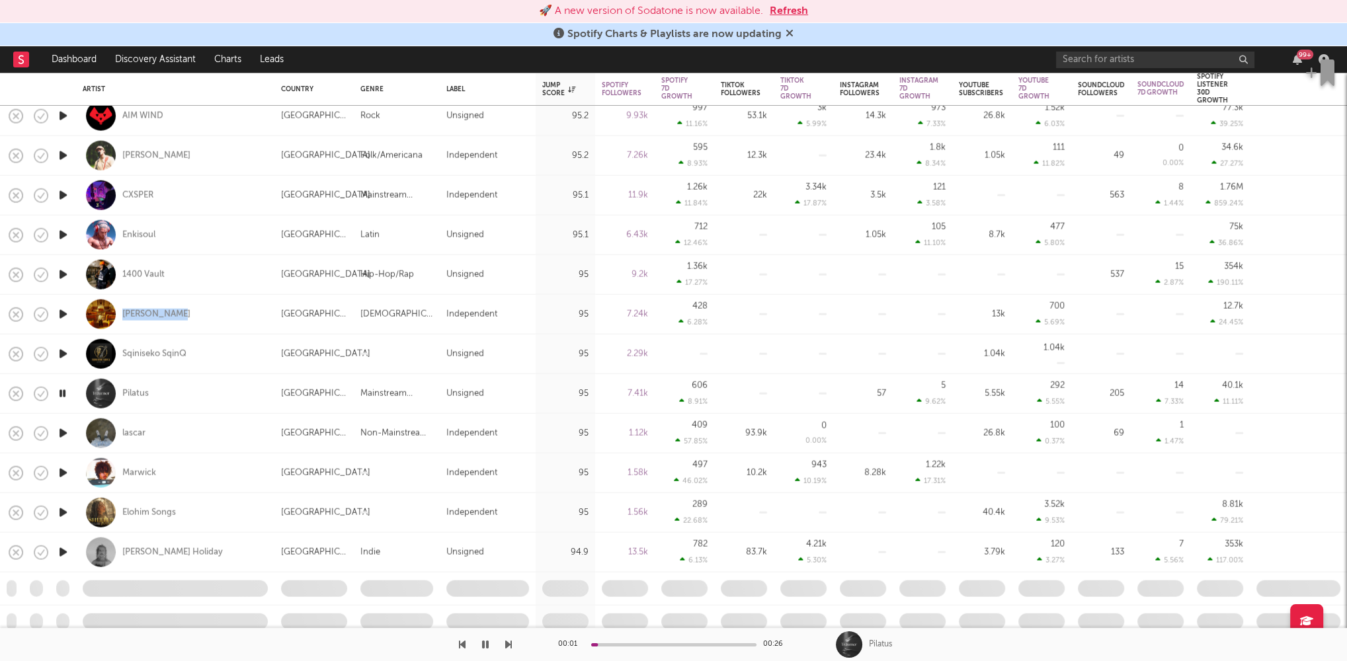
click at [62, 433] on icon "button" at bounding box center [63, 433] width 14 height 17
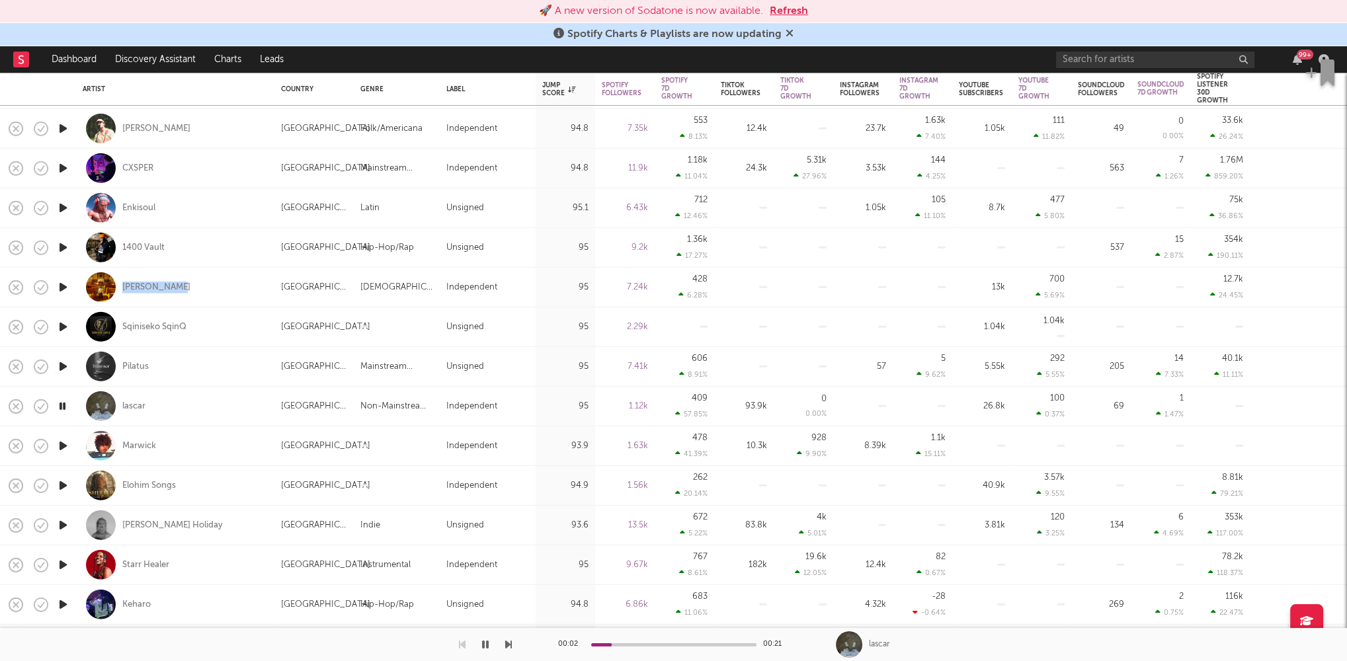
click at [64, 443] on icon "button" at bounding box center [63, 446] width 14 height 17
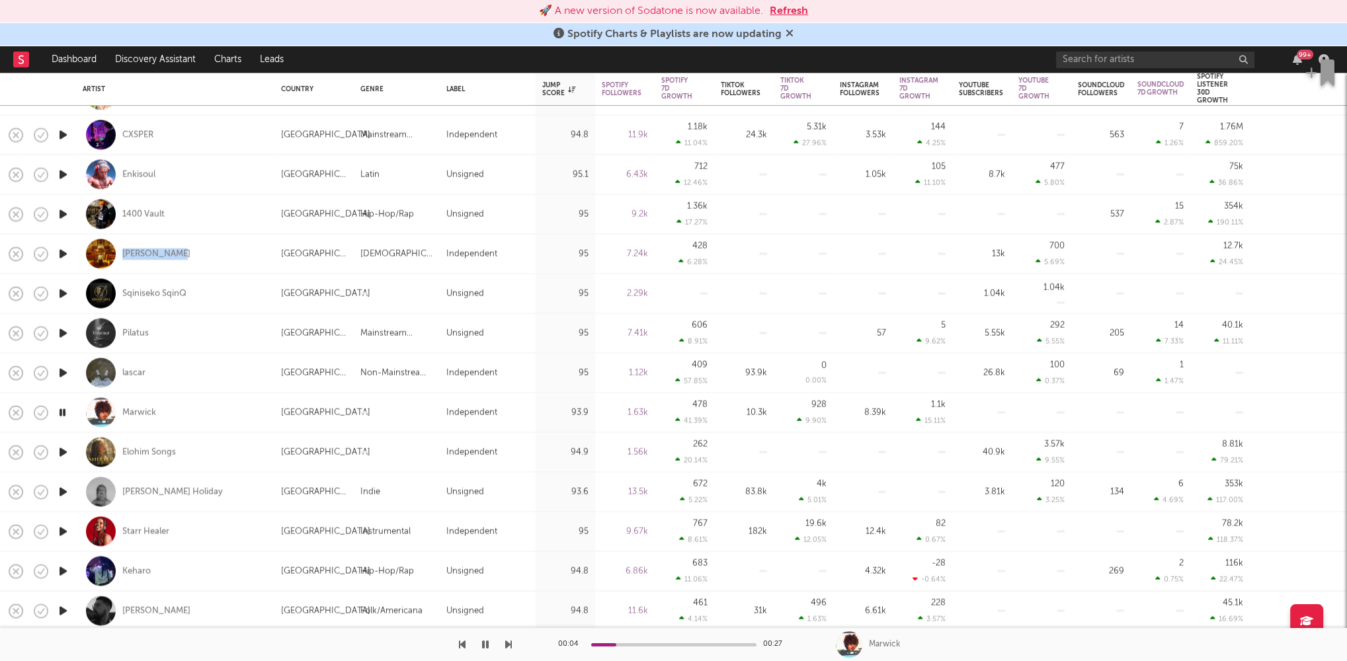
click at [63, 449] on icon "button" at bounding box center [63, 452] width 14 height 17
click at [63, 449] on icon "button" at bounding box center [62, 452] width 13 height 17
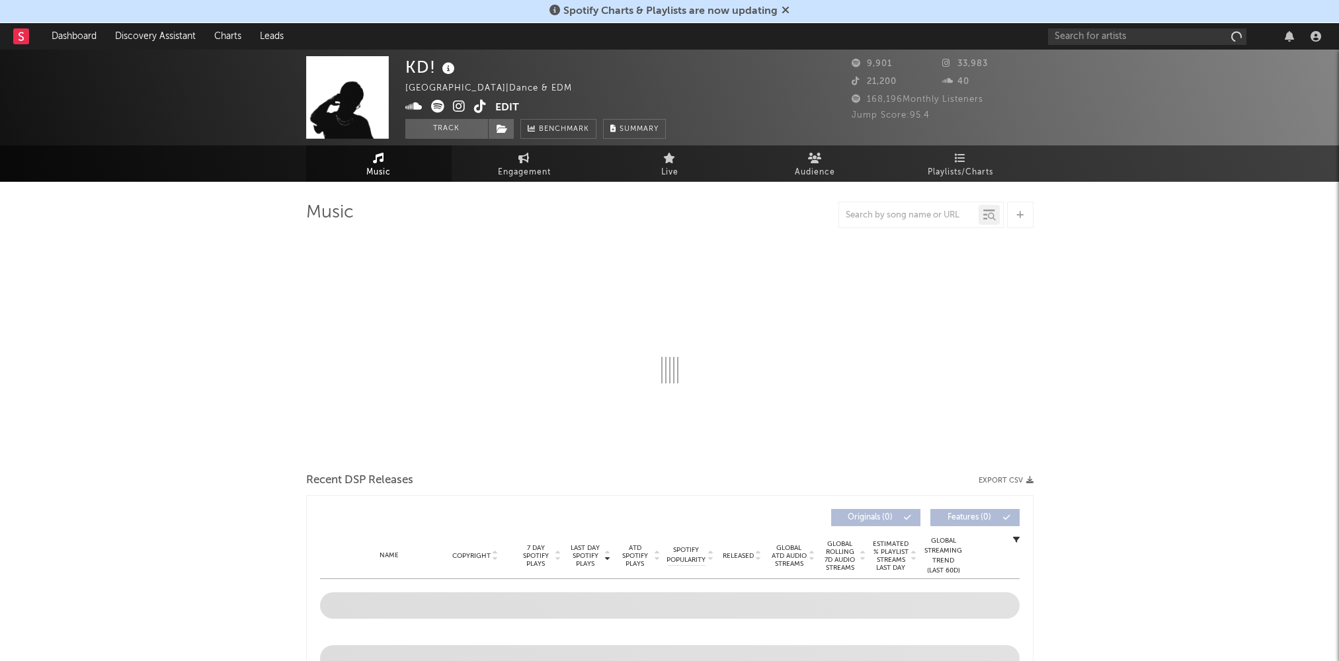
select select "1w"
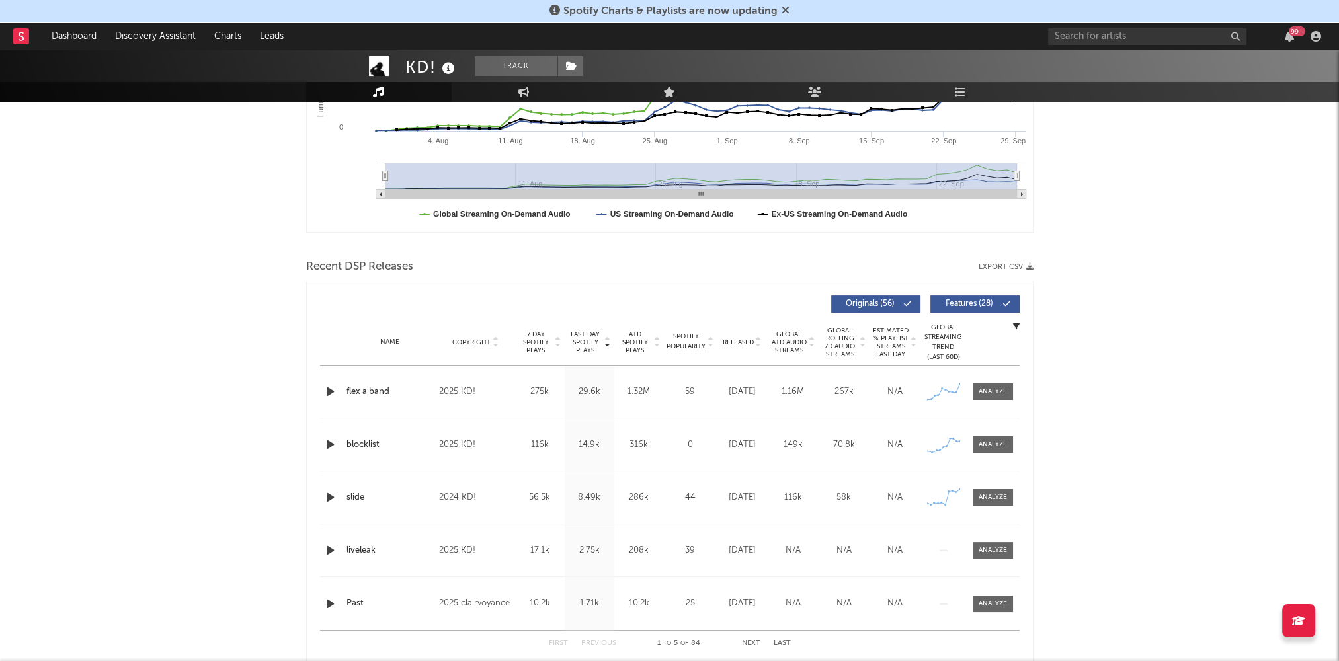
scroll to position [319, 0]
click at [323, 388] on icon "button" at bounding box center [330, 391] width 14 height 17
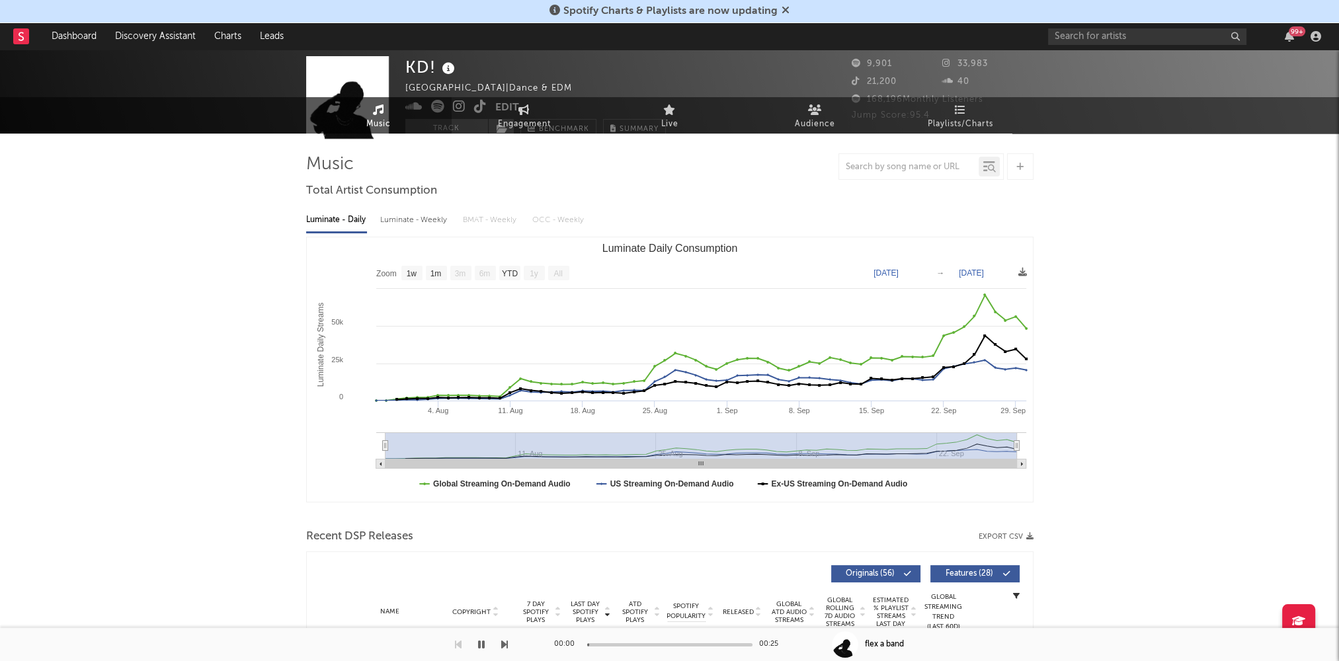
scroll to position [0, 0]
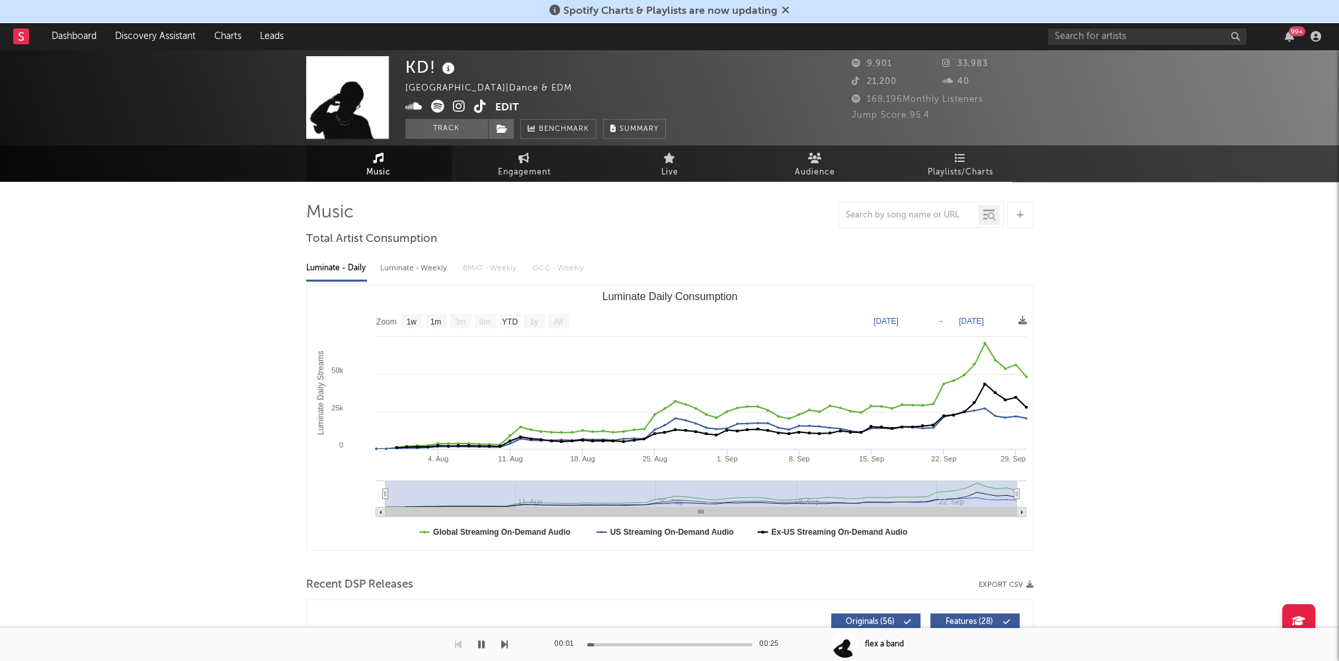
click at [406, 271] on div "Luminate - Weekly" at bounding box center [414, 268] width 69 height 22
select select "1w"
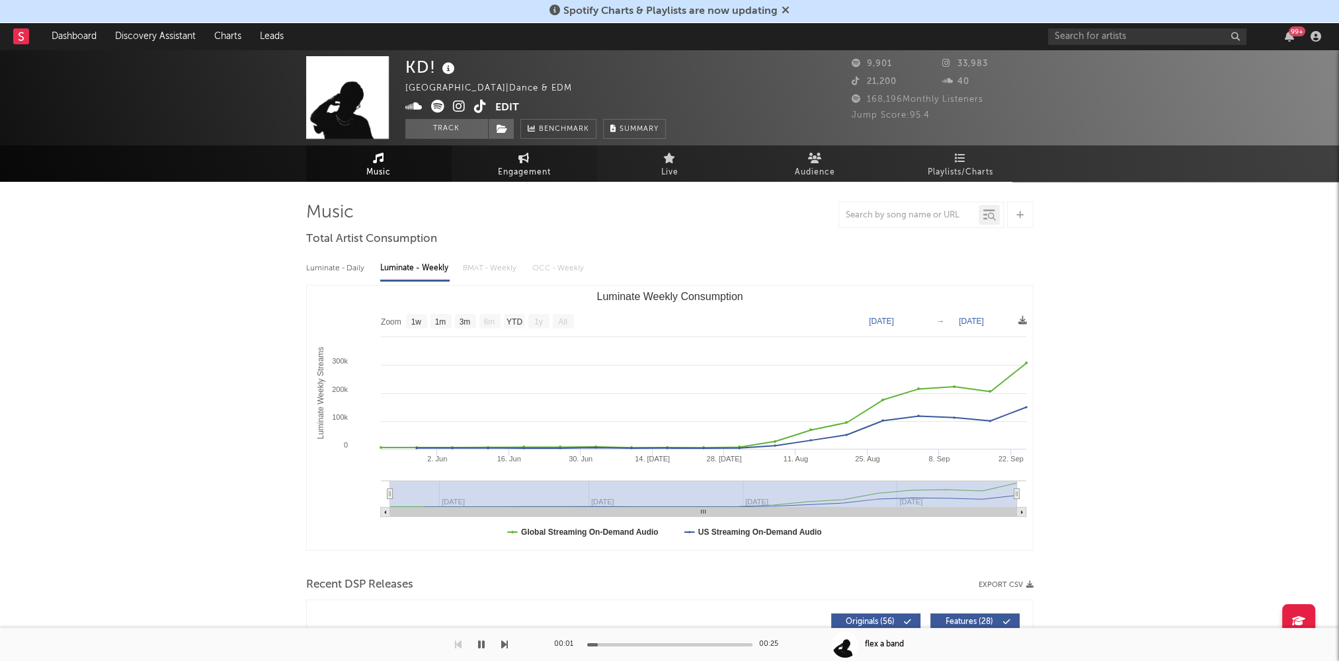
click at [527, 161] on icon at bounding box center [524, 158] width 11 height 11
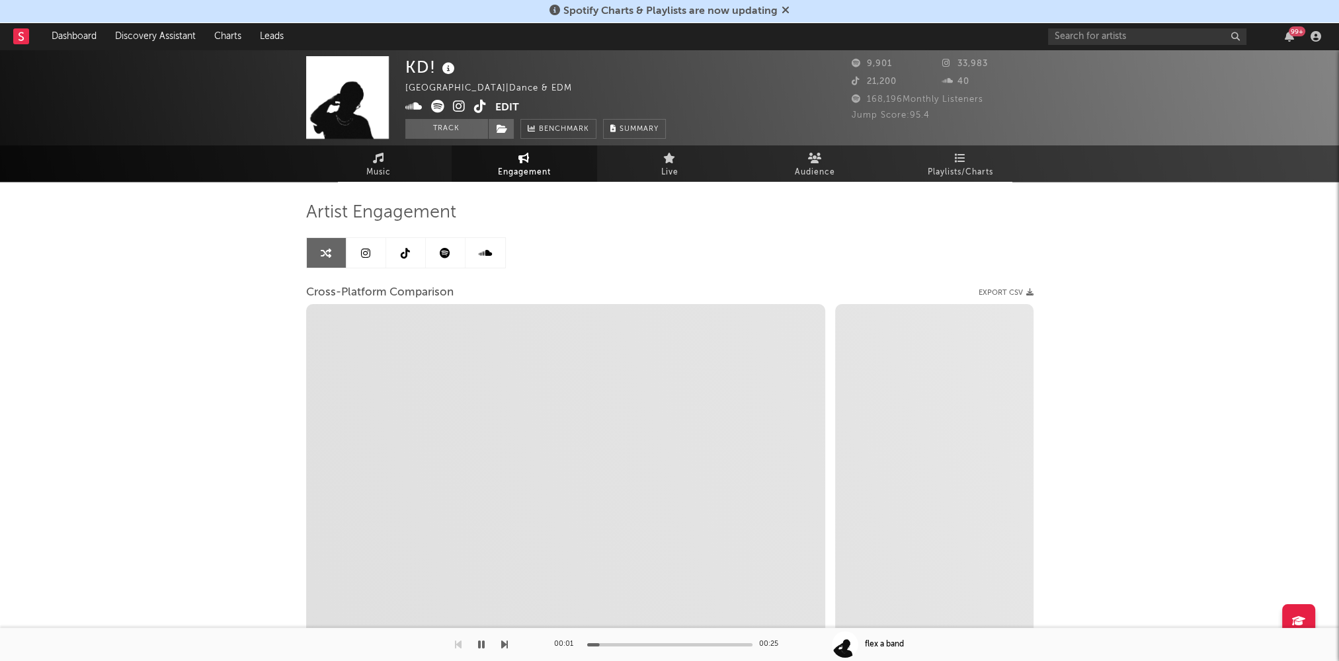
select select "1w"
click at [460, 104] on icon at bounding box center [459, 106] width 13 height 13
select select "1m"
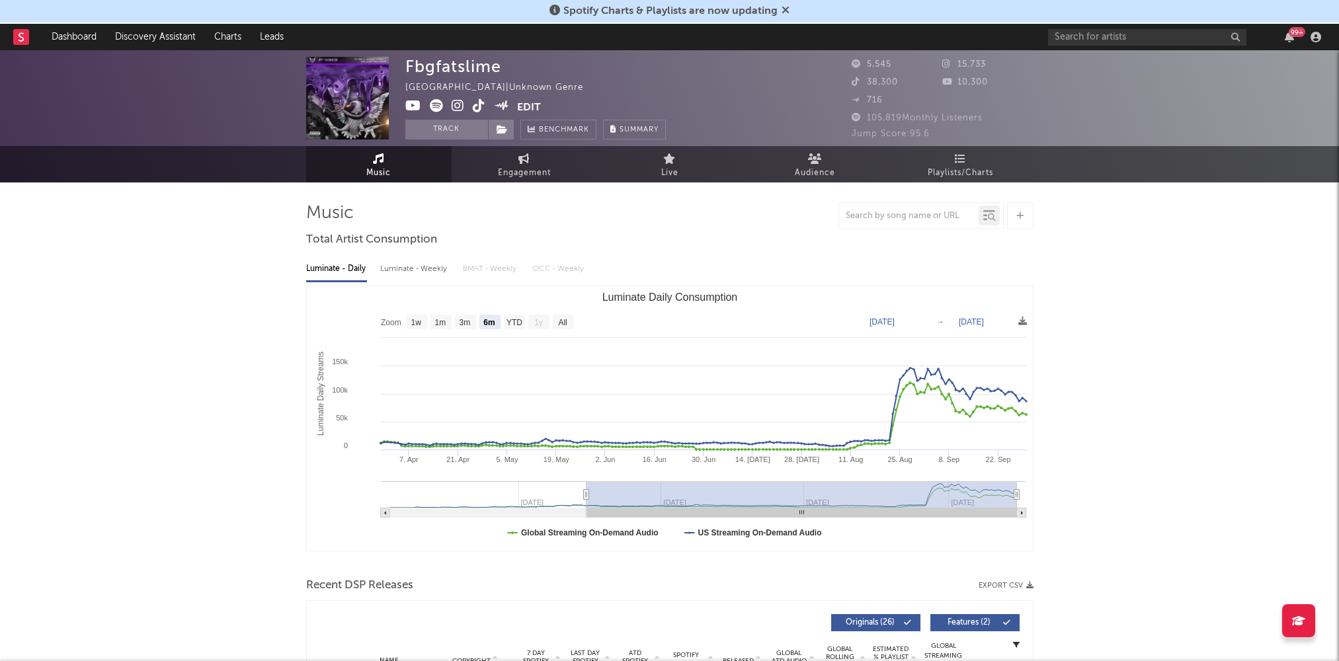
select select "6m"
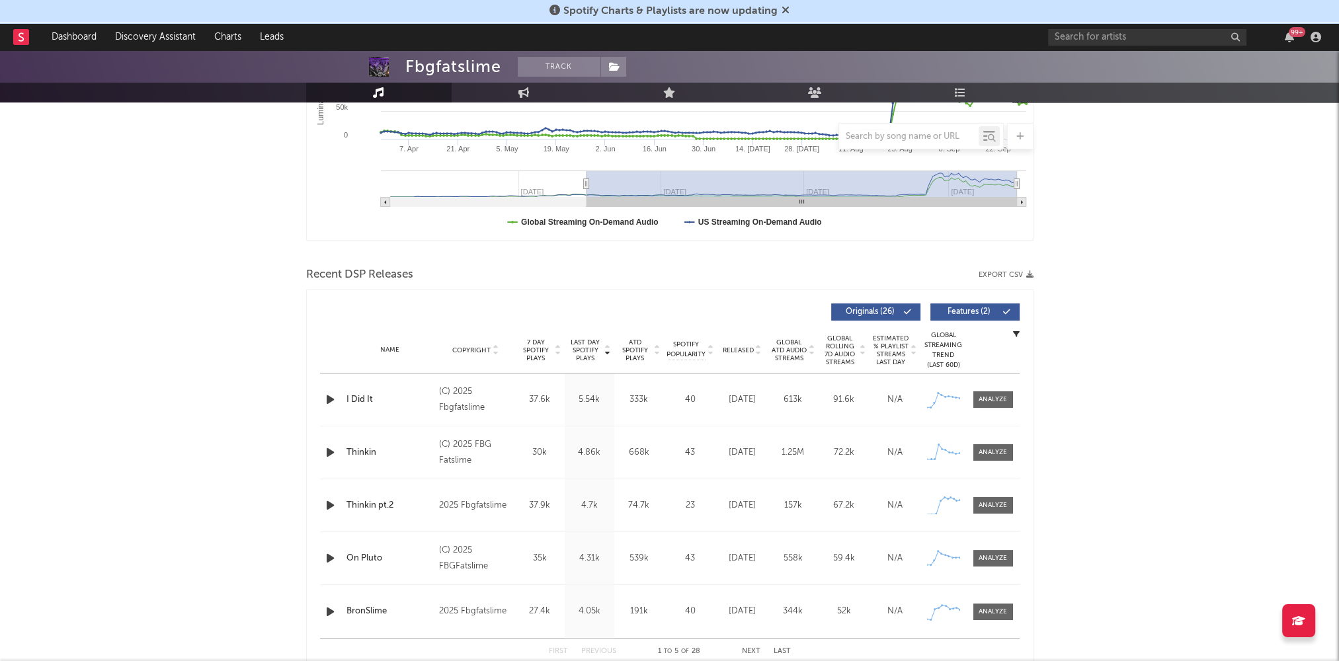
scroll to position [315, 0]
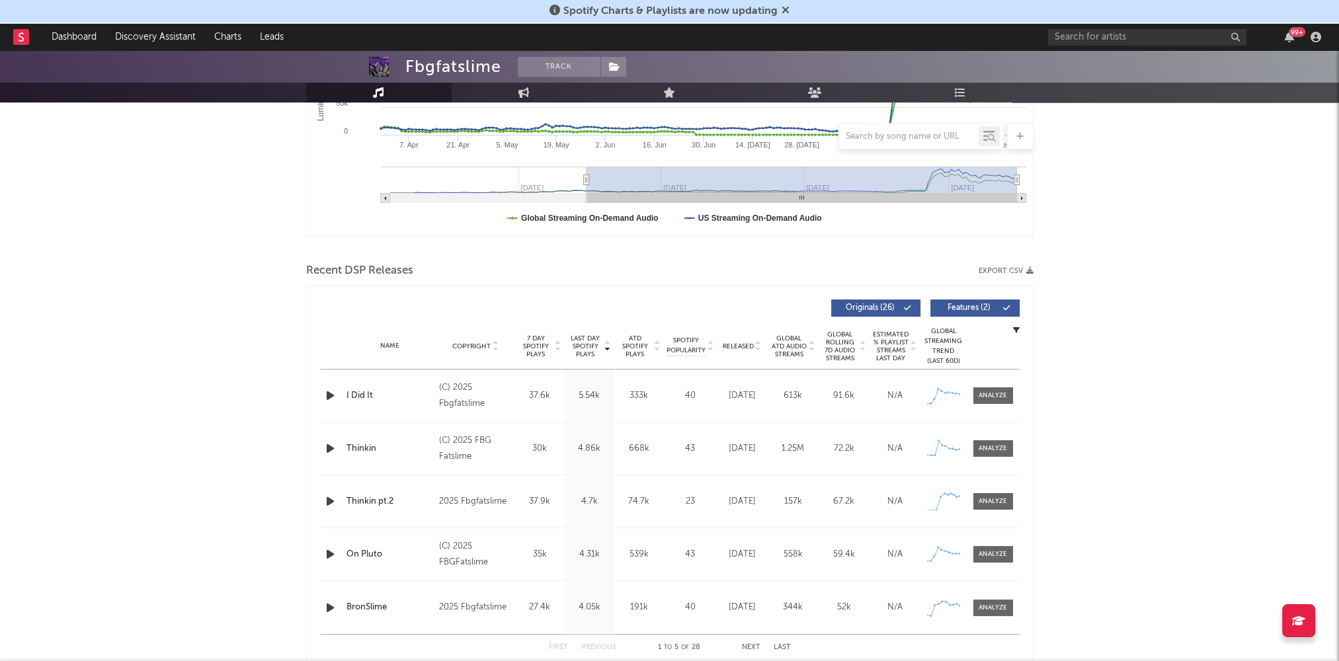
click at [328, 394] on icon "button" at bounding box center [330, 396] width 14 height 17
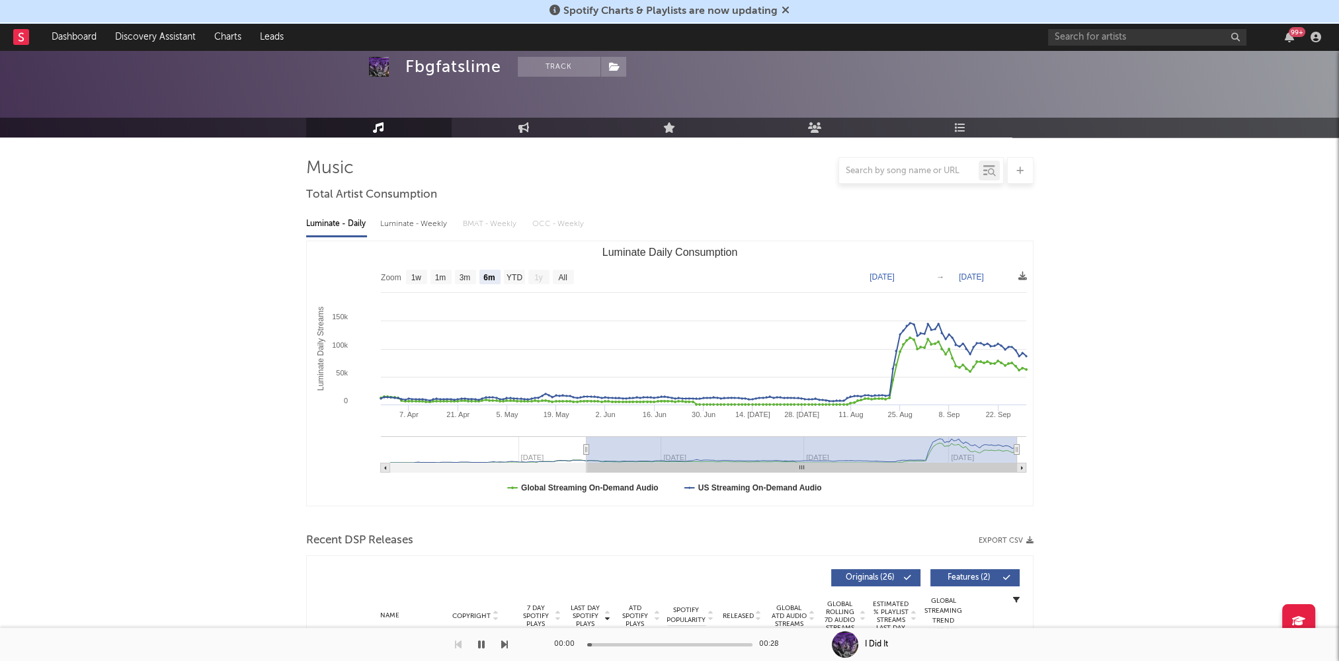
scroll to position [0, 0]
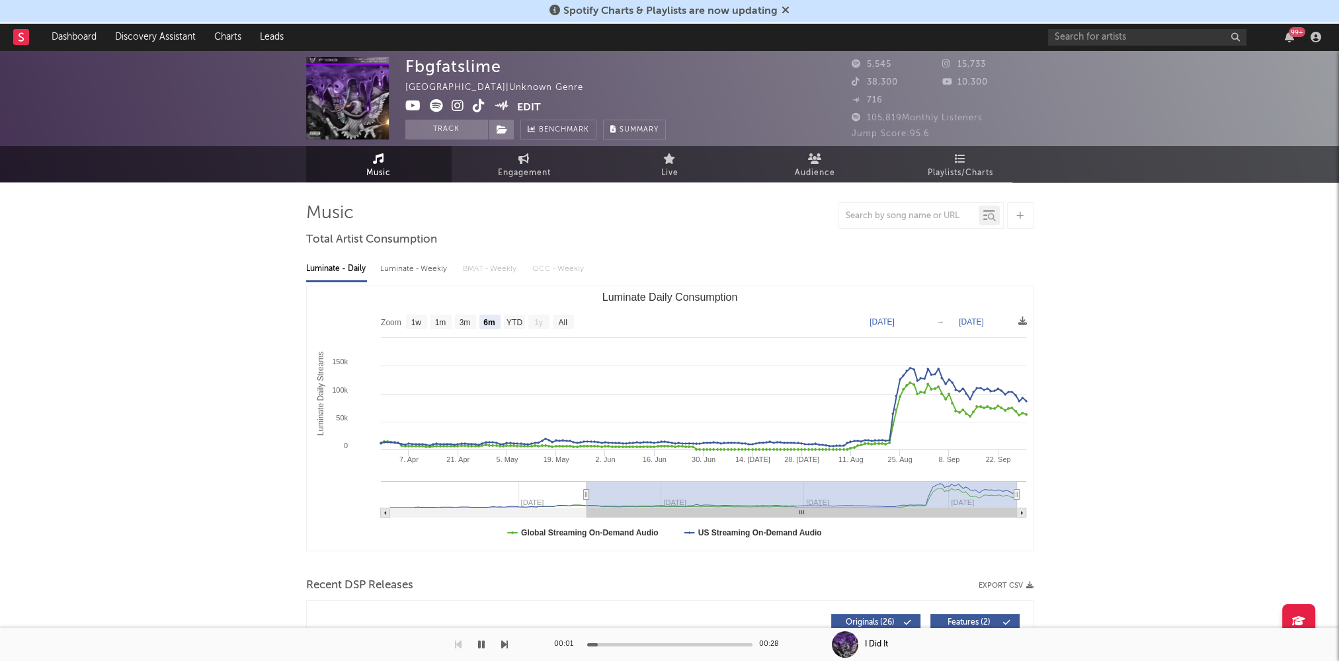
click at [431, 275] on div "Luminate - Weekly" at bounding box center [414, 269] width 69 height 22
select select "6m"
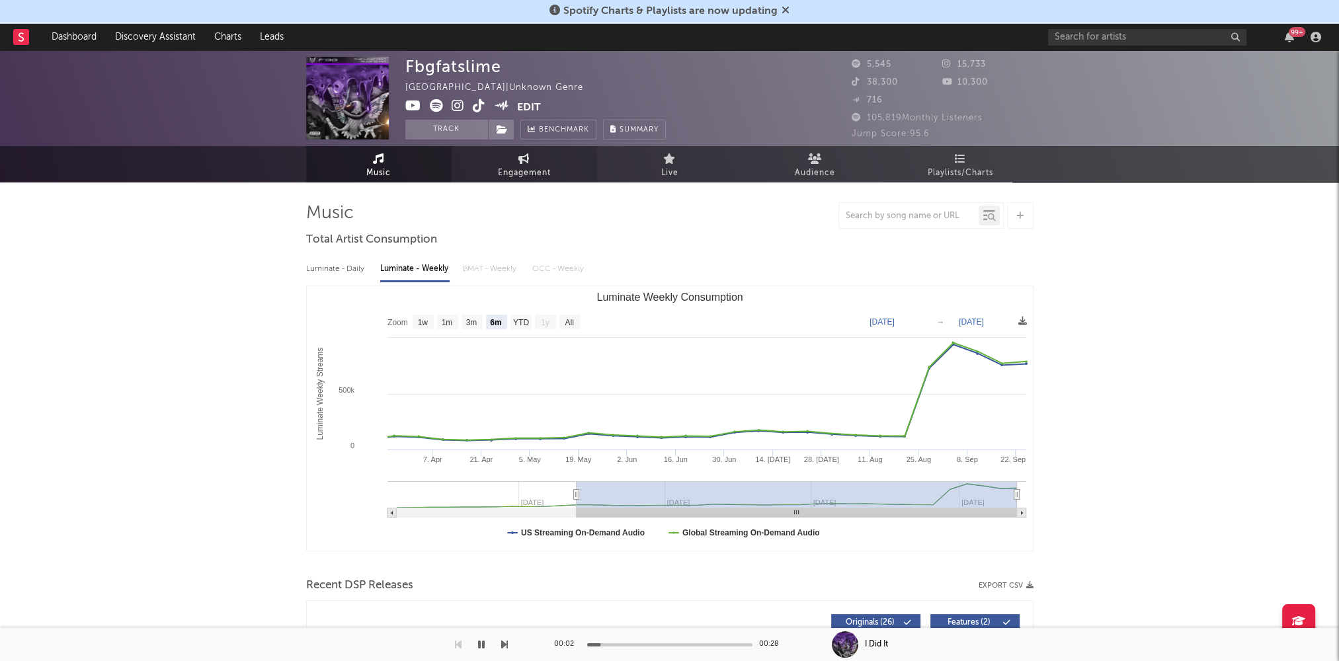
click at [527, 157] on icon at bounding box center [524, 158] width 11 height 11
select select "1w"
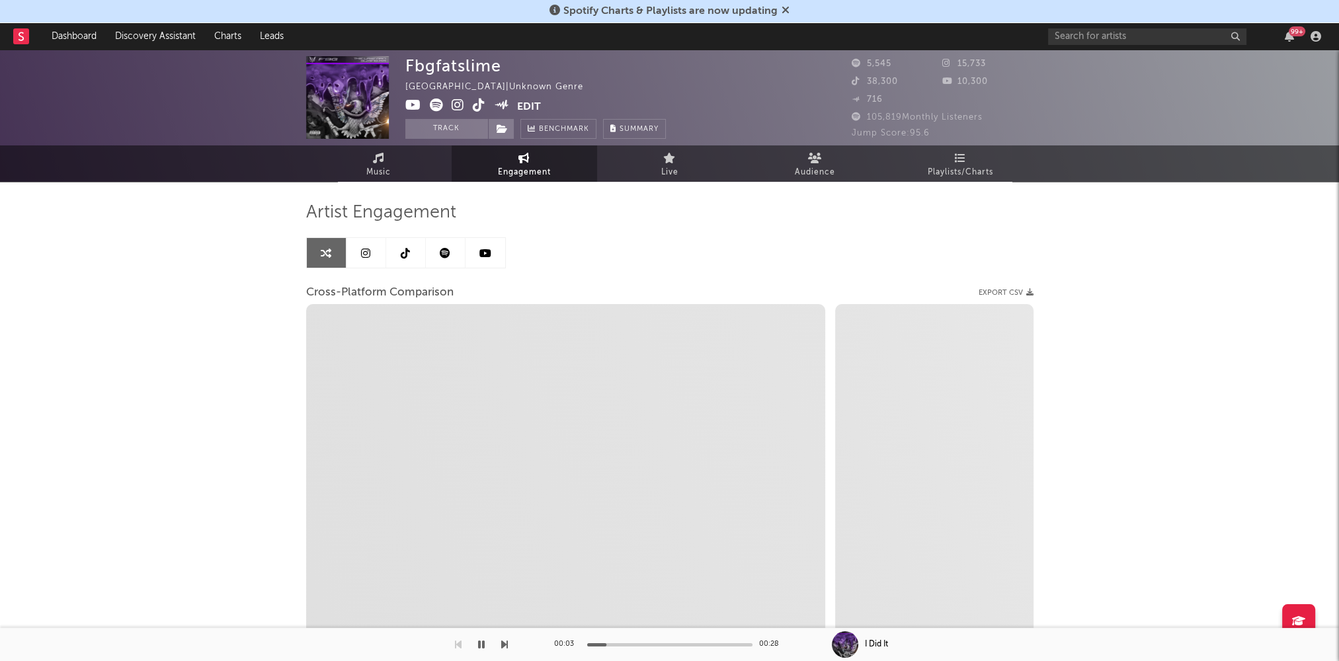
click at [458, 101] on icon at bounding box center [458, 105] width 13 height 13
select select "1m"
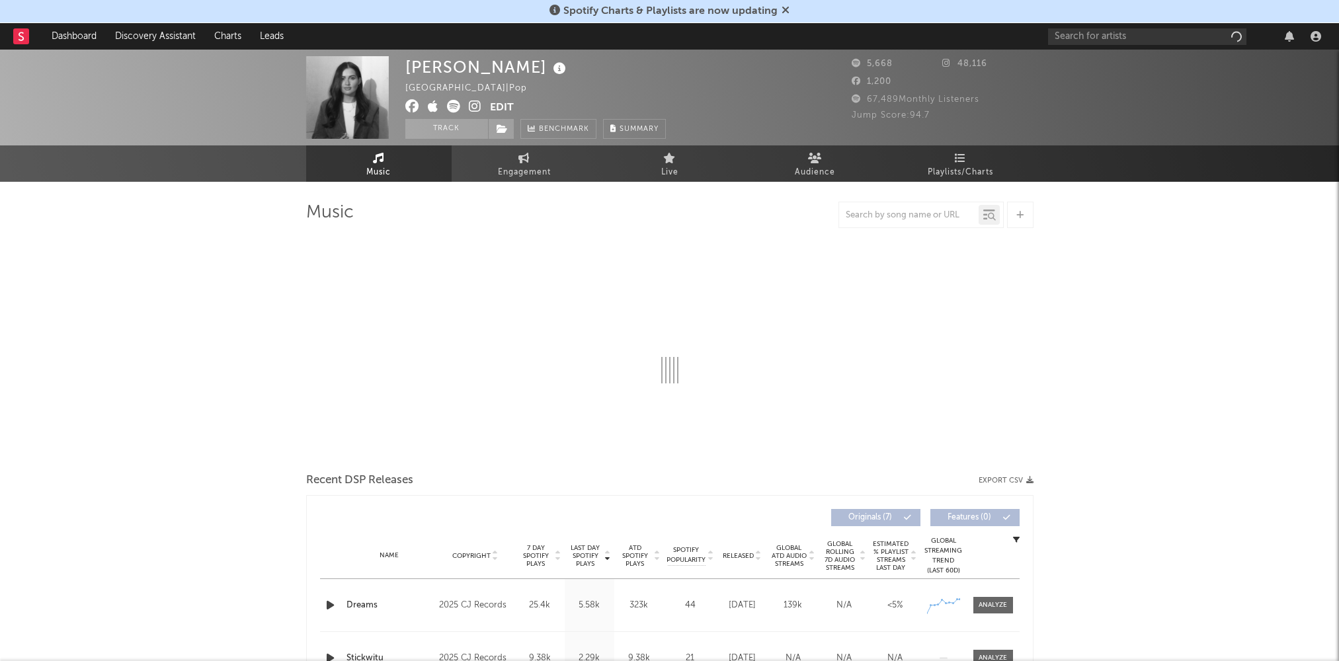
select select "1w"
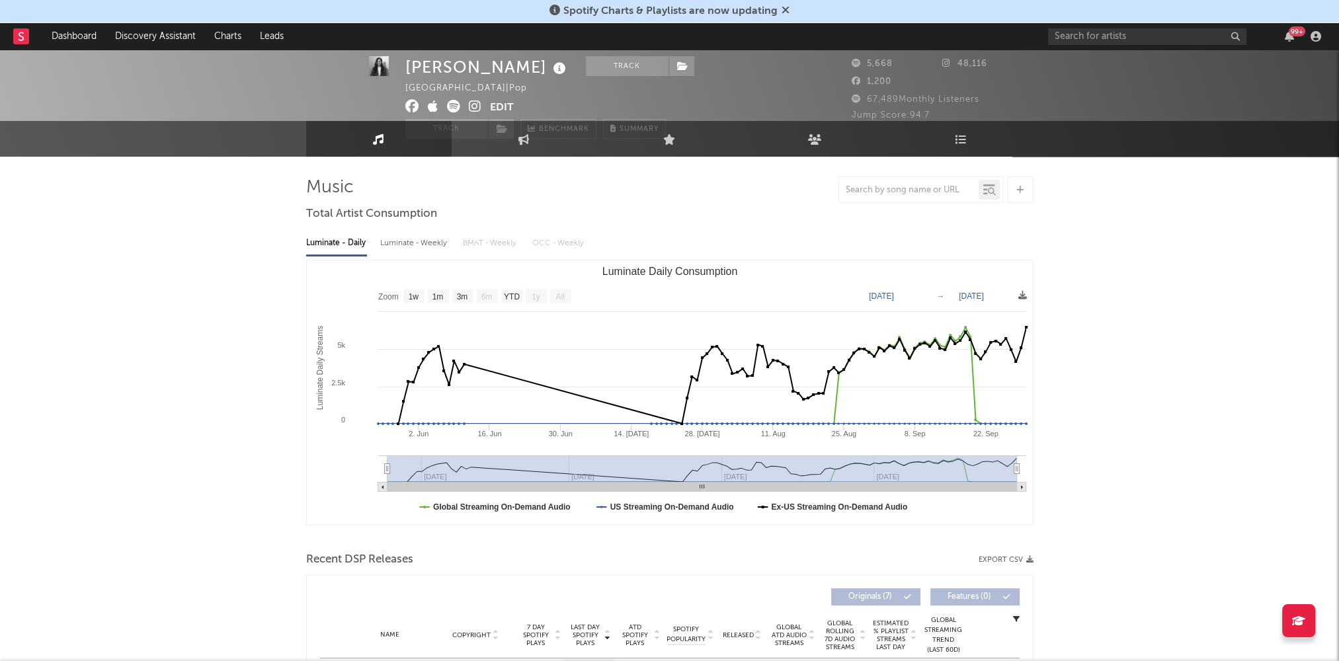
scroll to position [177, 0]
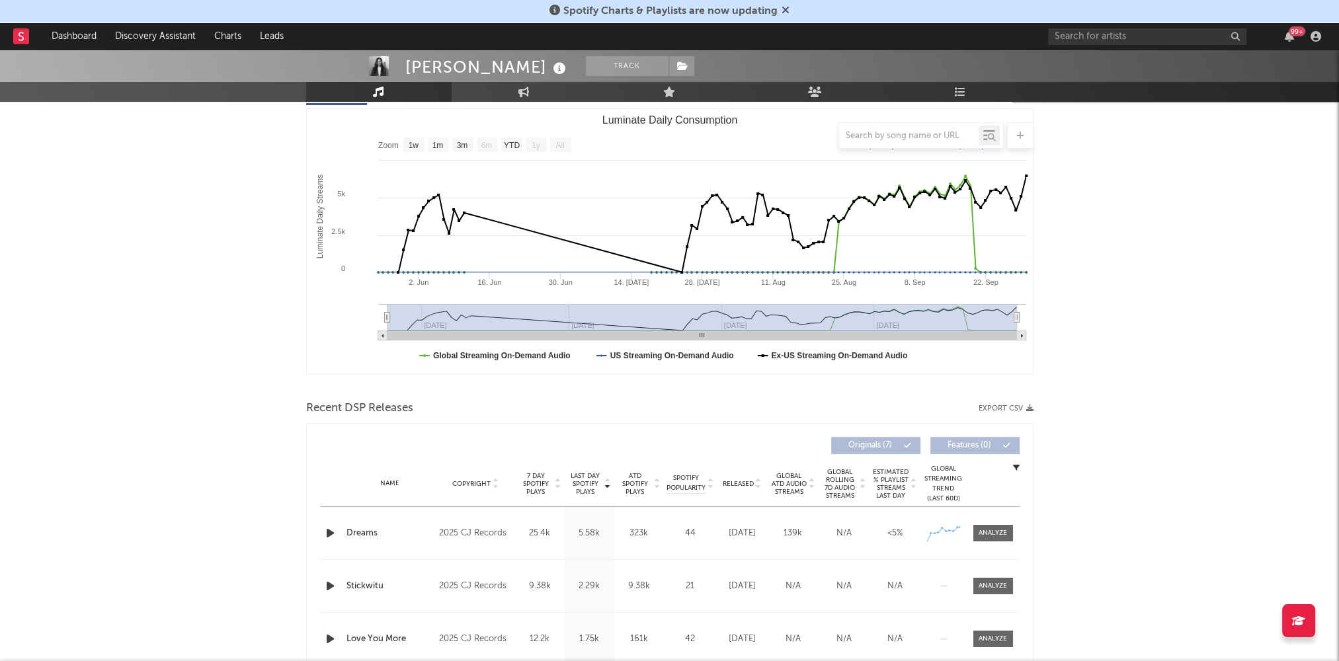
click at [327, 537] on icon "button" at bounding box center [330, 533] width 14 height 17
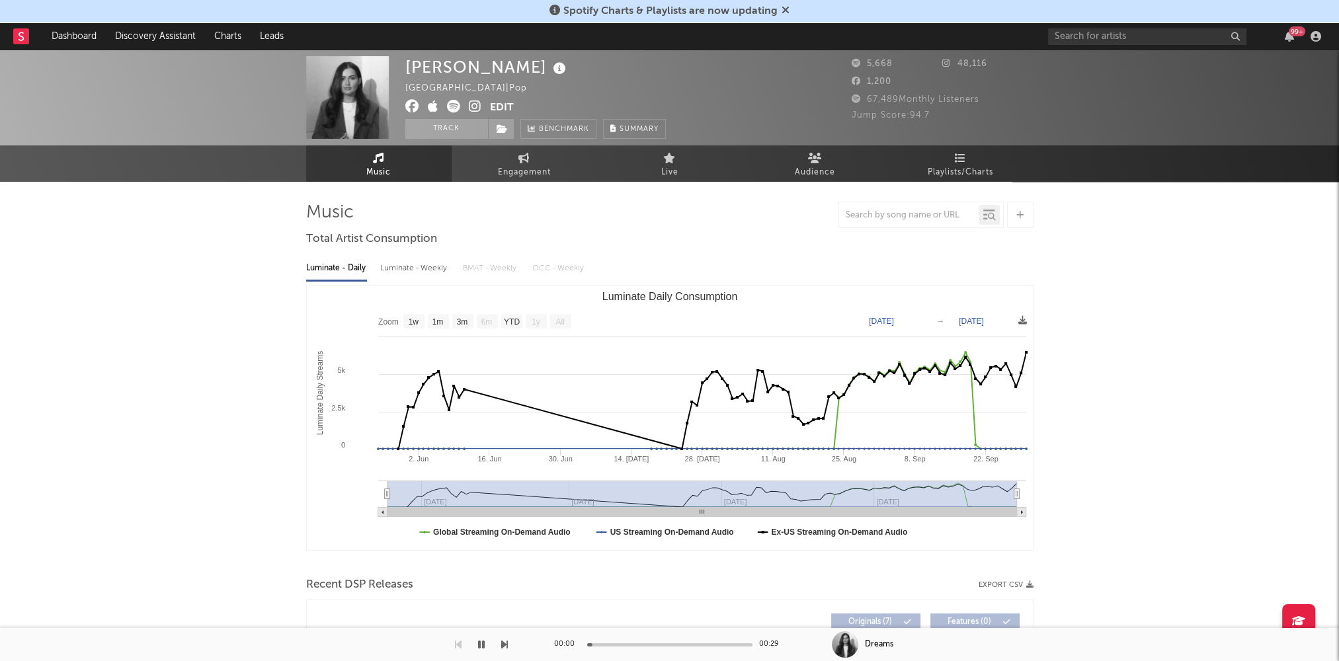
click at [417, 265] on div "Luminate - Weekly" at bounding box center [414, 268] width 69 height 22
select select "1w"
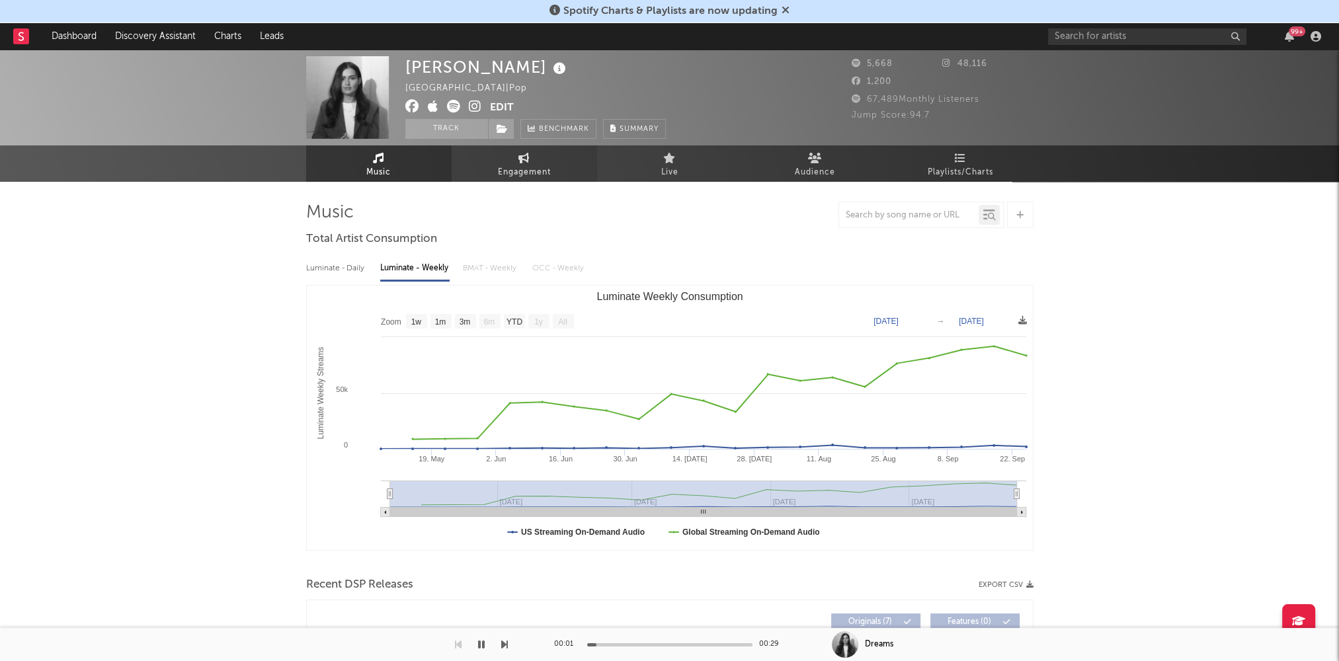
click at [515, 174] on span "Engagement" at bounding box center [524, 173] width 53 height 16
select select "1w"
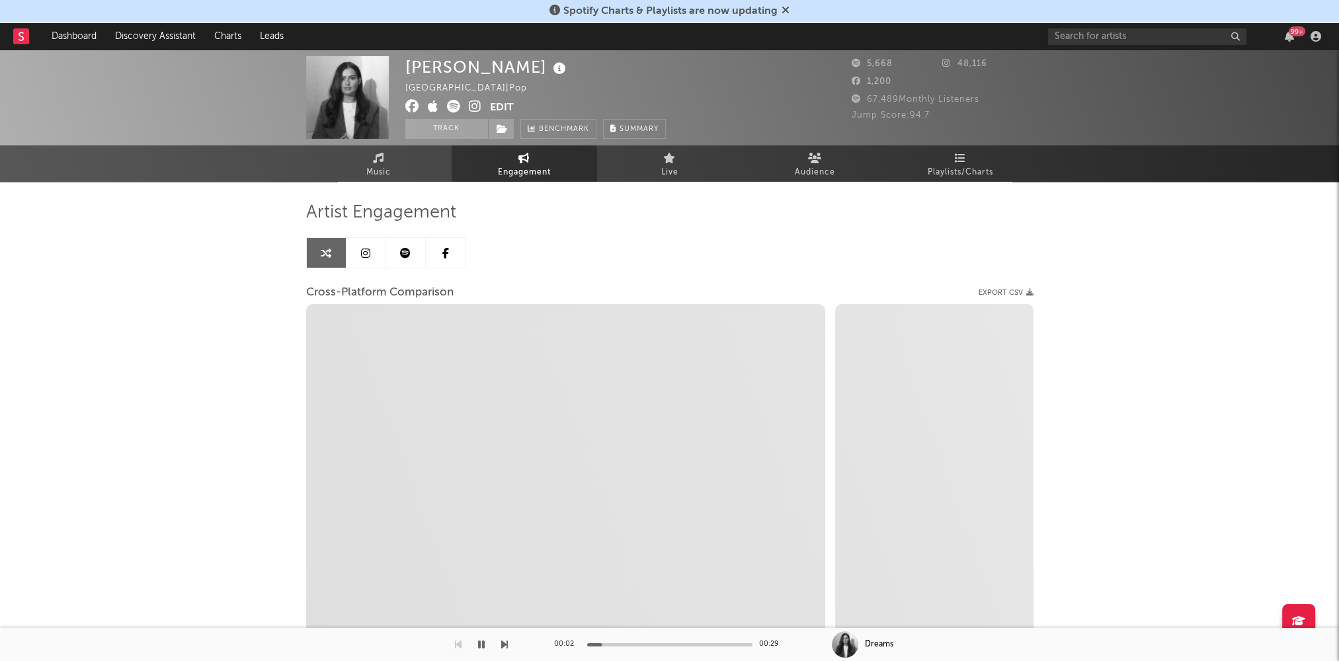
click at [476, 109] on icon at bounding box center [475, 106] width 13 height 13
select select "1m"
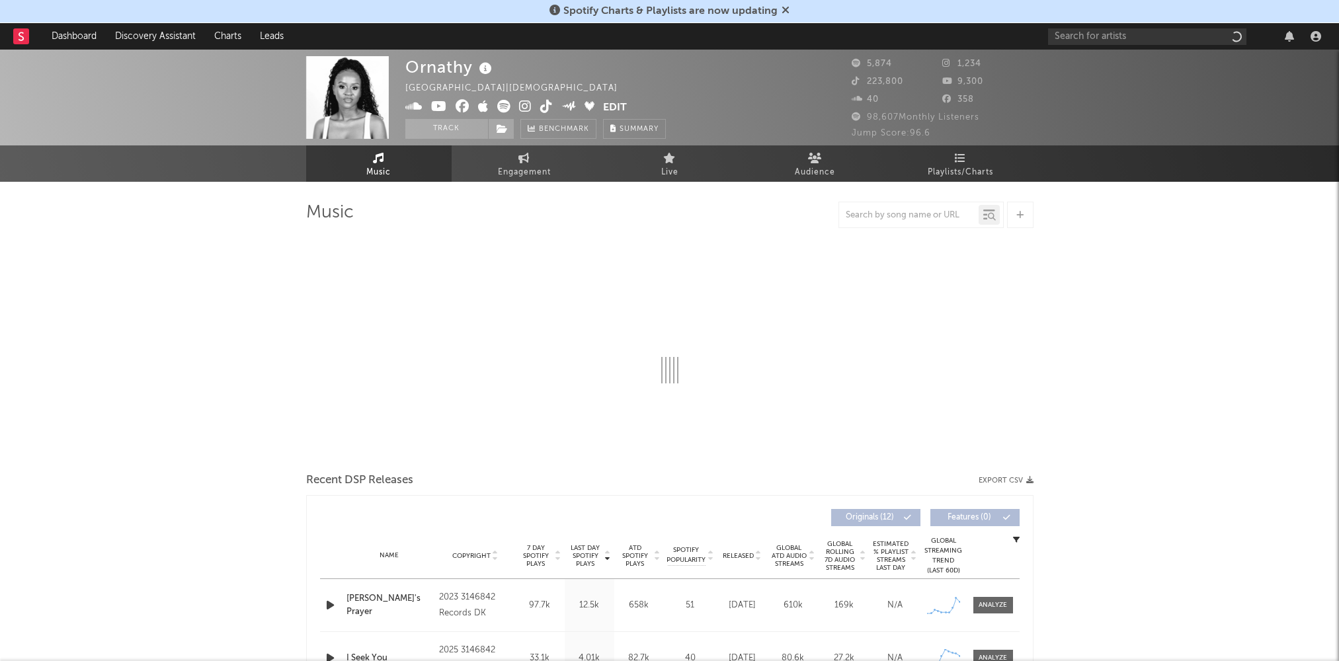
select select "6m"
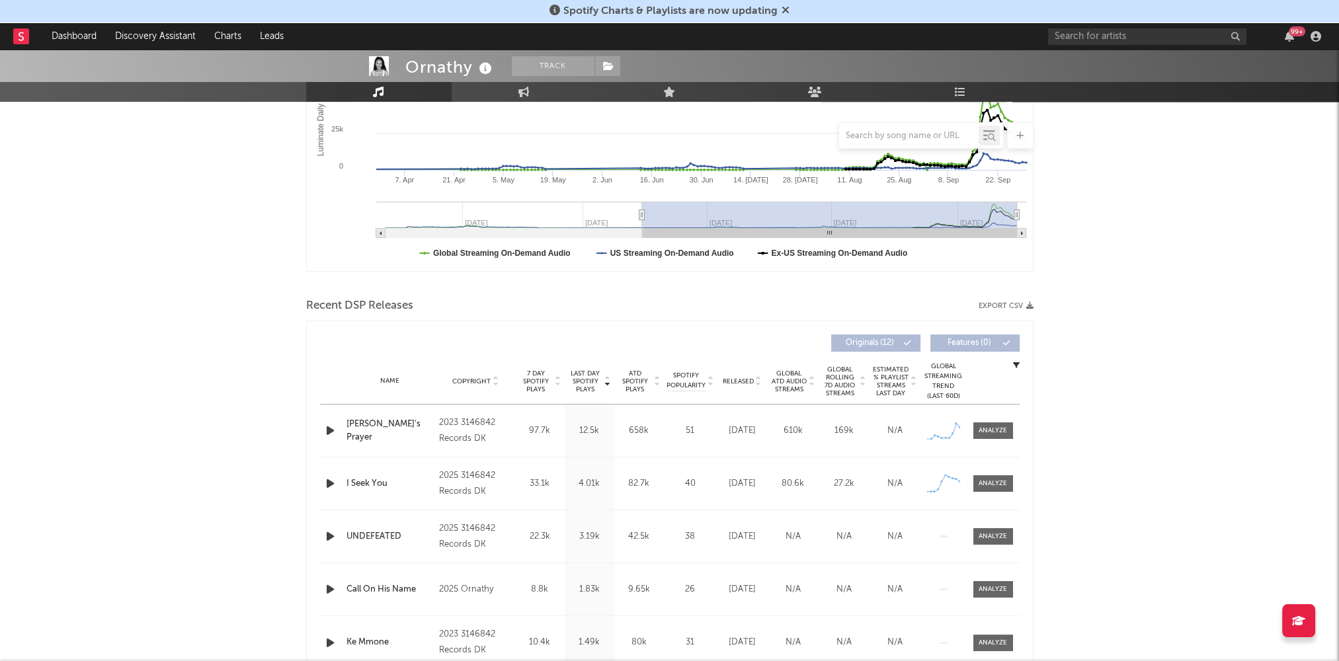
scroll to position [281, 0]
click at [329, 429] on icon "button" at bounding box center [330, 429] width 14 height 17
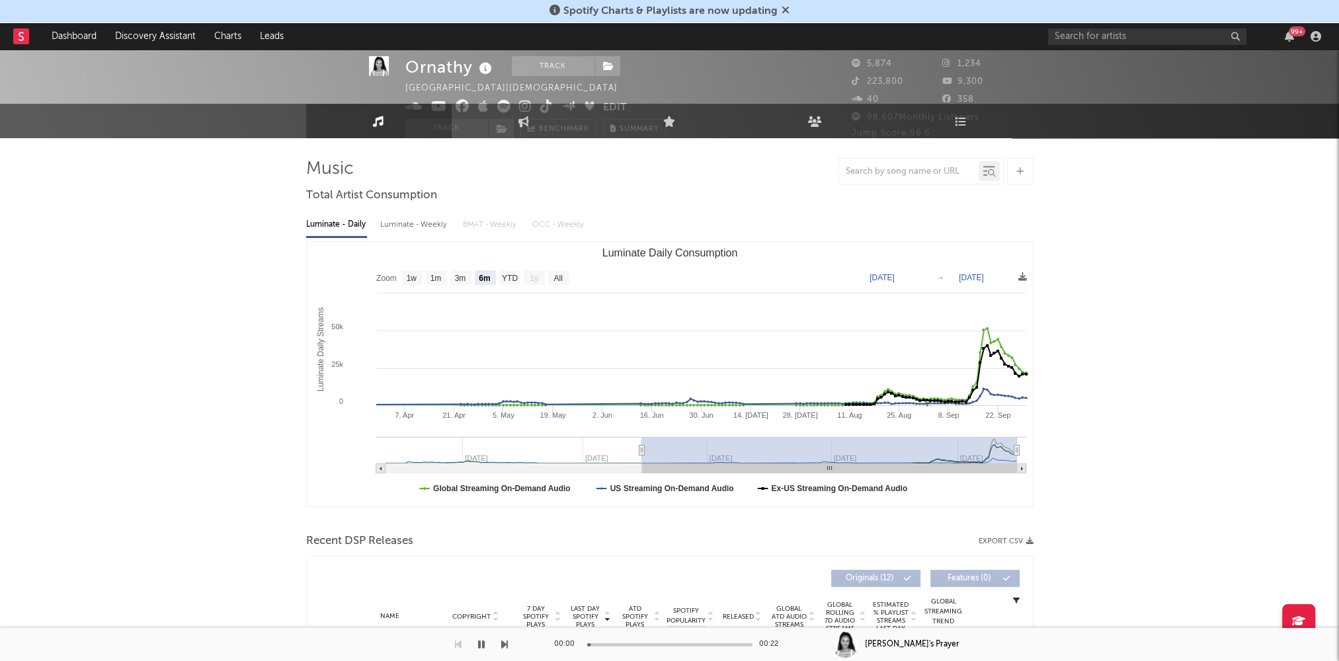
scroll to position [0, 0]
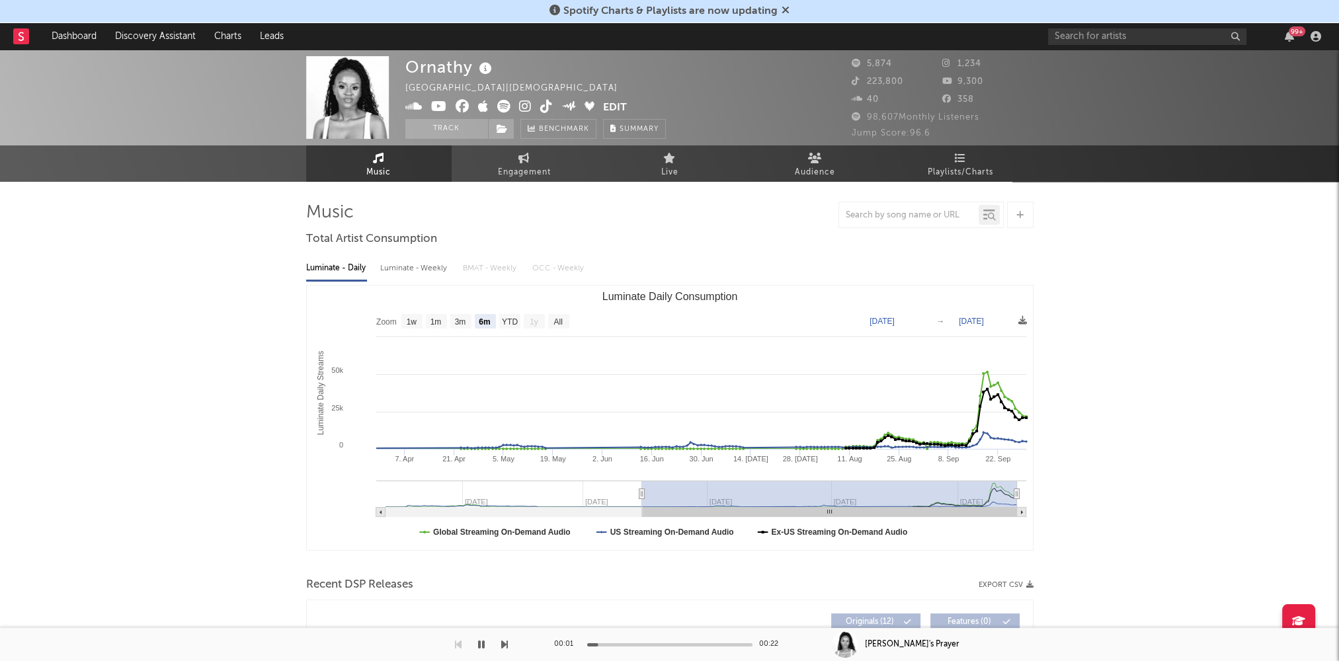
click at [410, 272] on div "Luminate - Weekly" at bounding box center [414, 268] width 69 height 22
select select "6m"
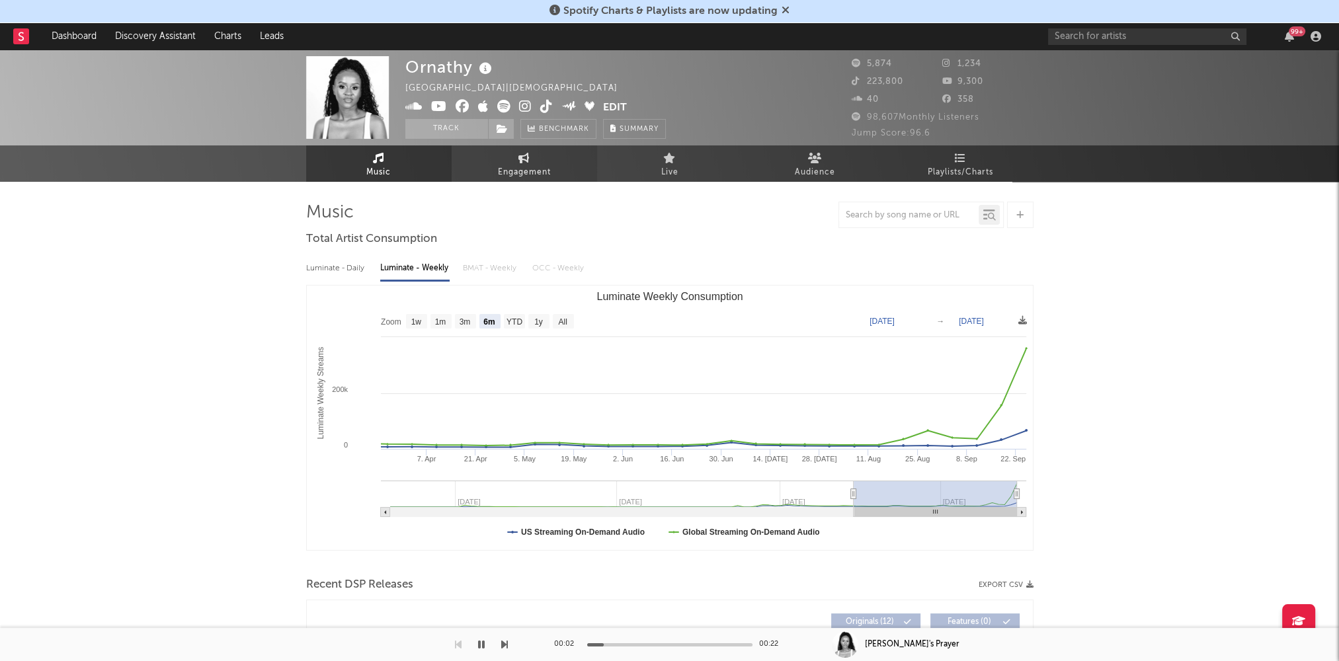
click at [505, 180] on link "Engagement" at bounding box center [525, 164] width 146 height 36
select select "1w"
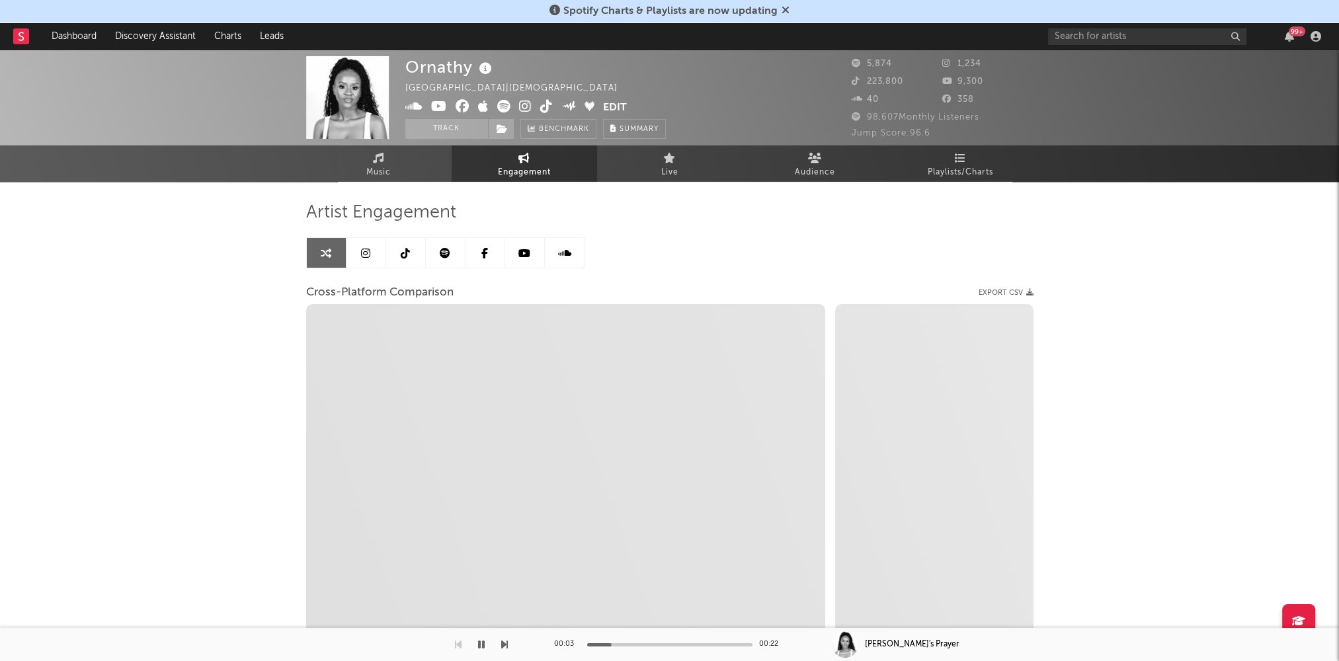
click at [527, 105] on icon at bounding box center [525, 106] width 13 height 13
select select "1m"
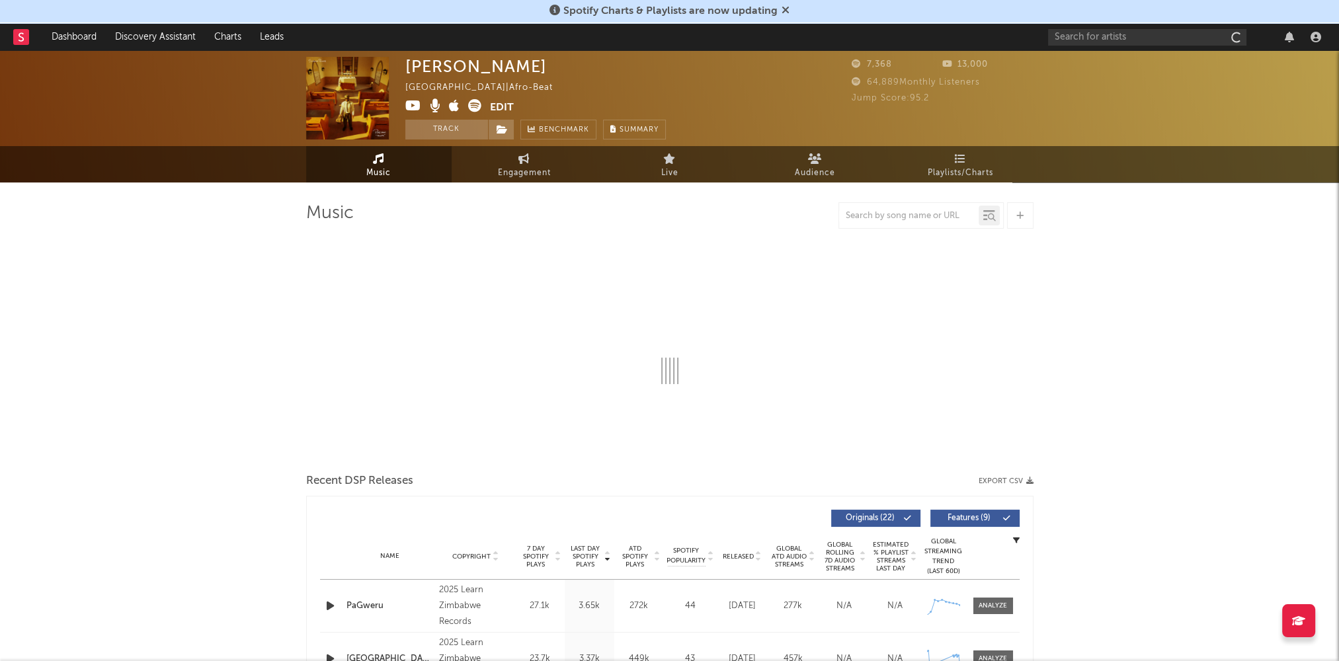
select select "6m"
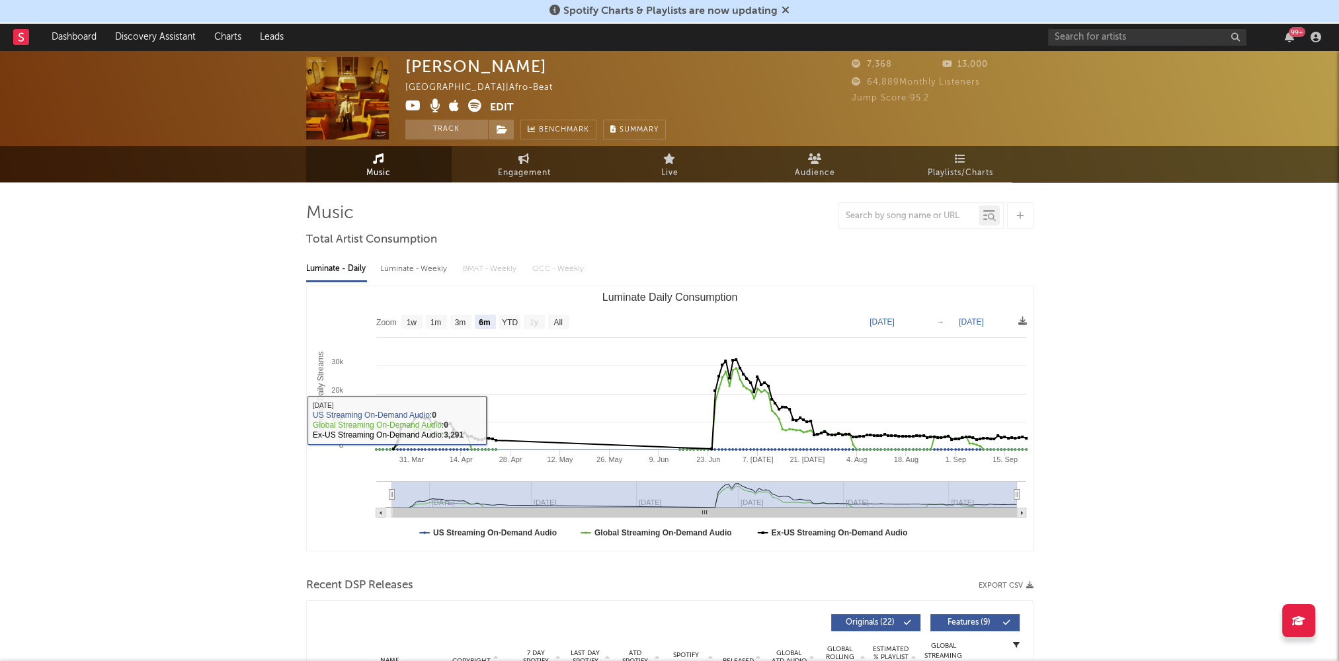
click at [421, 267] on div "Luminate - Weekly" at bounding box center [414, 269] width 69 height 22
select select "6m"
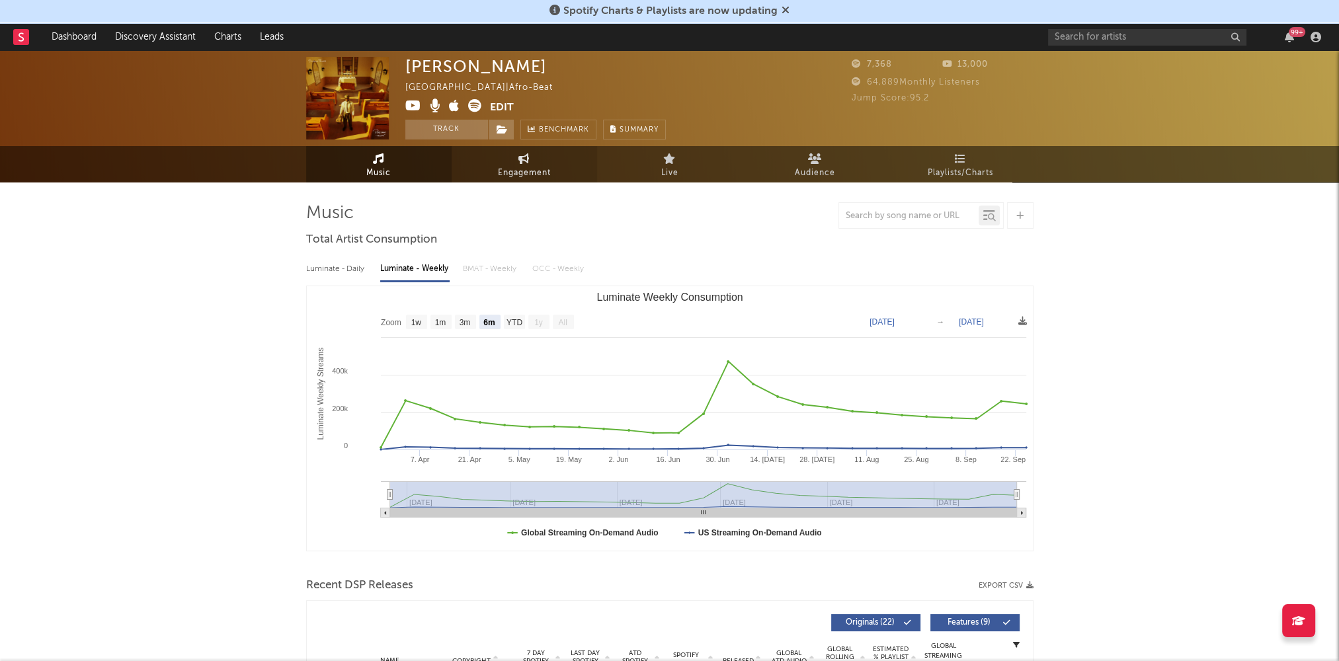
click at [518, 177] on span "Engagement" at bounding box center [524, 173] width 53 height 16
select select "1w"
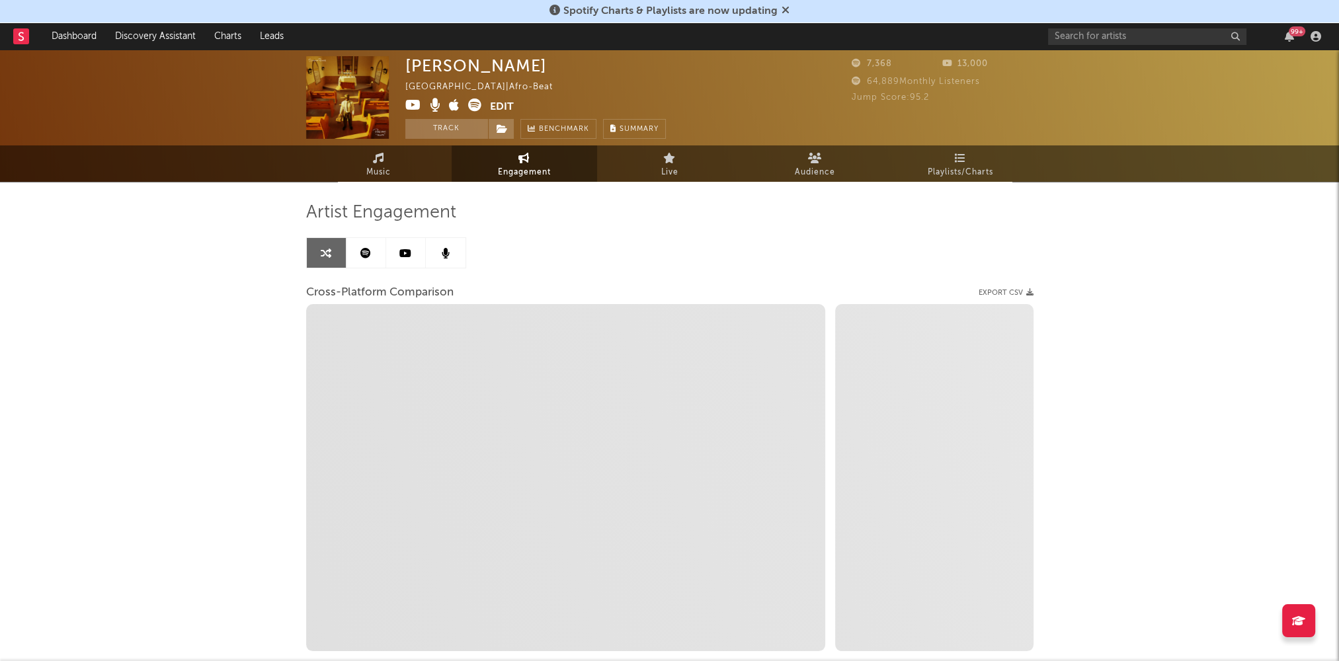
select select "1m"
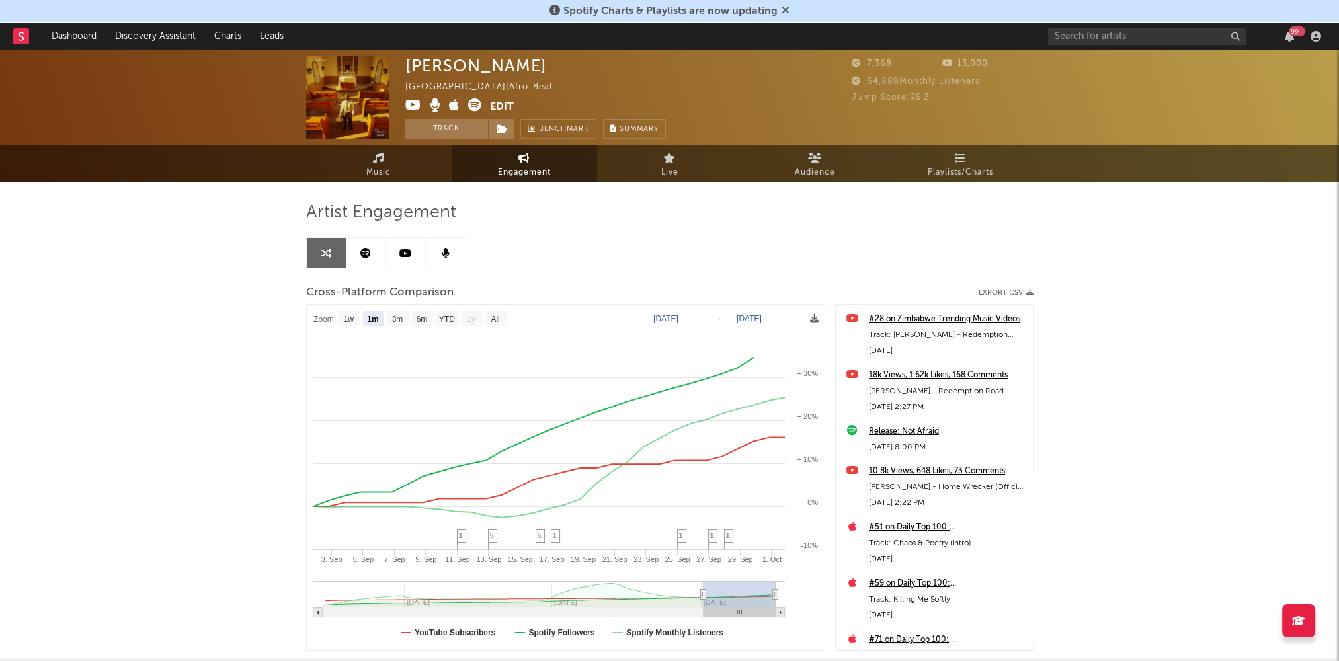
click at [415, 104] on icon at bounding box center [413, 105] width 16 height 13
drag, startPoint x: 368, startPoint y: 149, endPoint x: 368, endPoint y: 157, distance: 8.6
click at [368, 149] on link "Music" at bounding box center [379, 164] width 146 height 36
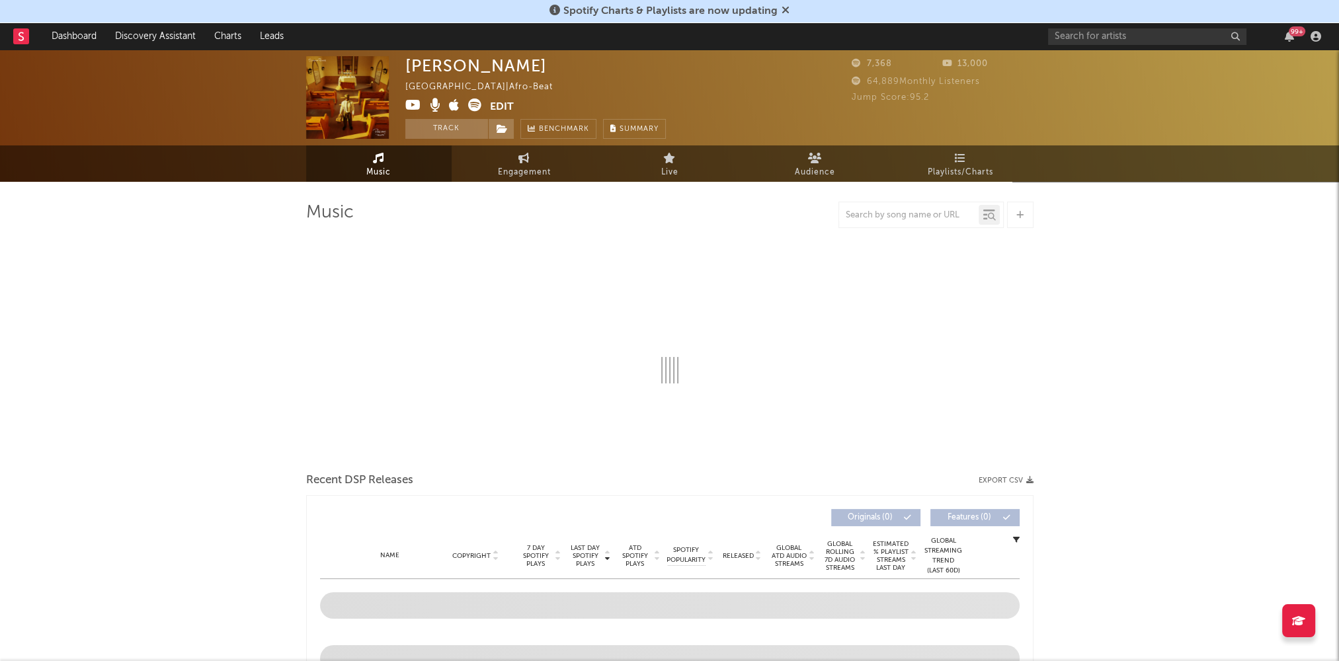
select select "6m"
